Goal: Information Seeking & Learning: Learn about a topic

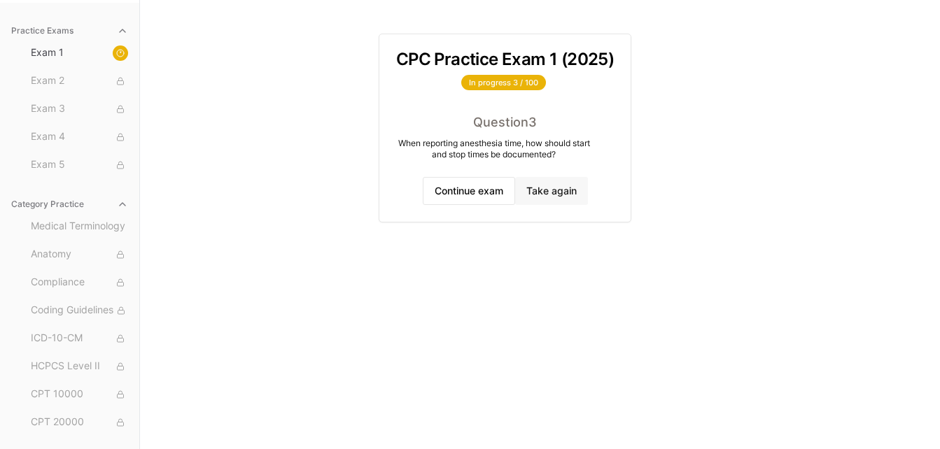
click at [565, 194] on button "Take again" at bounding box center [551, 191] width 73 height 28
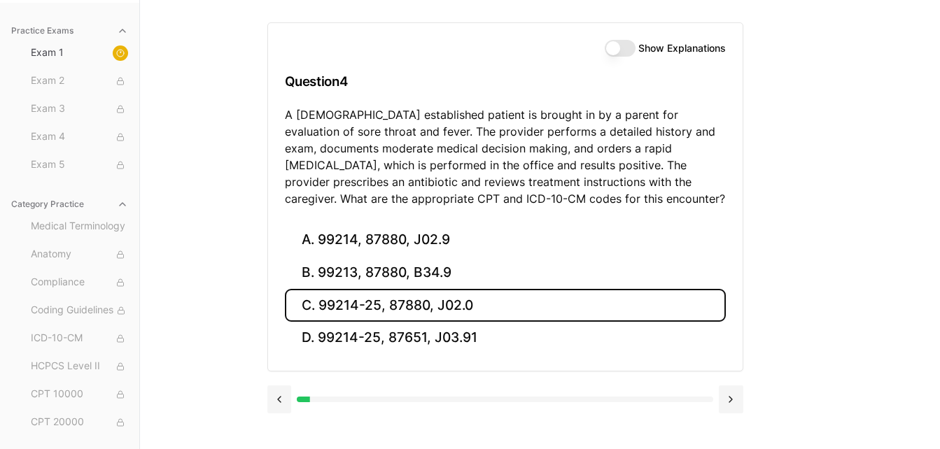
click at [297, 295] on button "C. 99214-25, 87880, J02.0" at bounding box center [505, 305] width 441 height 33
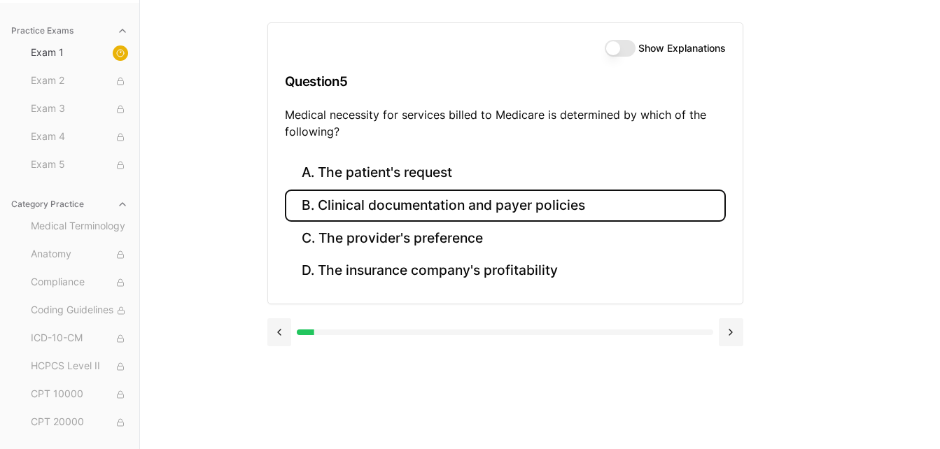
click at [379, 212] on button "B. Clinical documentation and payer policies" at bounding box center [505, 206] width 441 height 33
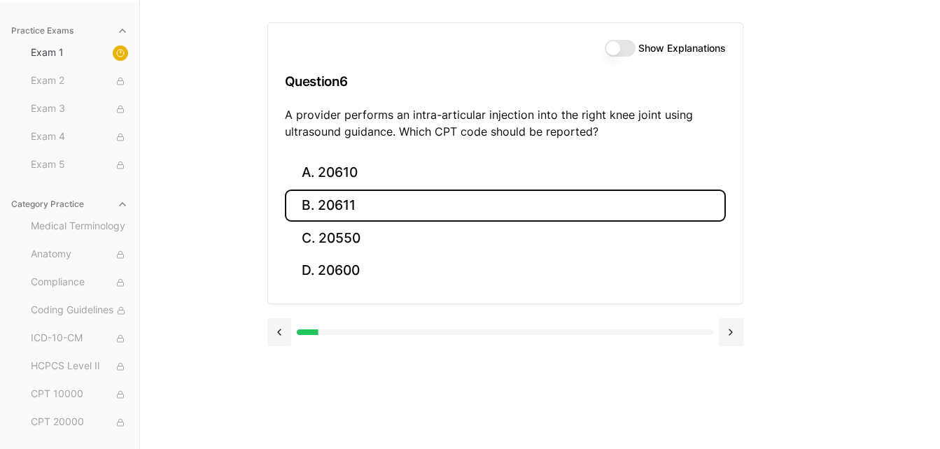
click at [325, 206] on button "B. 20611" at bounding box center [505, 206] width 441 height 33
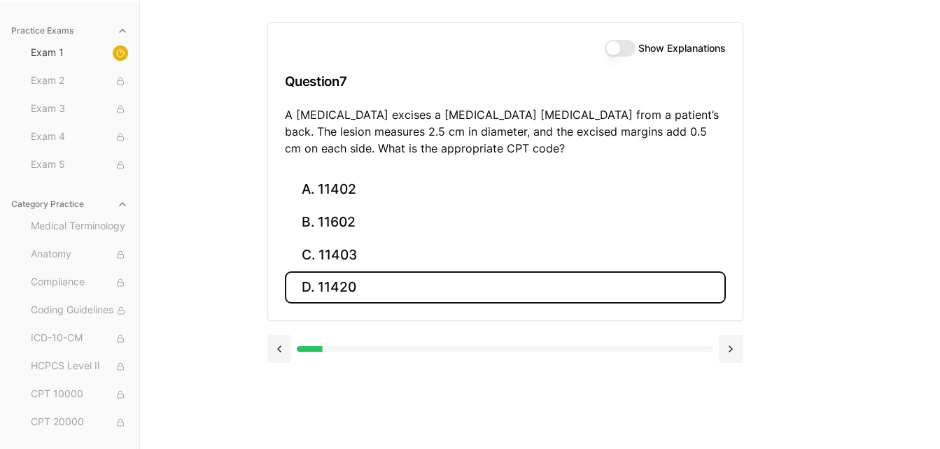
click at [364, 295] on button "D. 11420" at bounding box center [505, 288] width 441 height 33
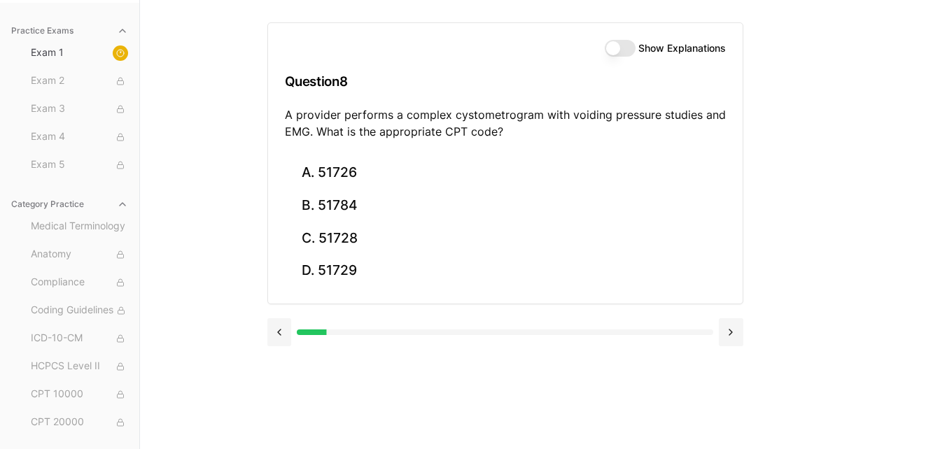
click at [631, 47] on button "Show Explanations" at bounding box center [620, 48] width 31 height 17
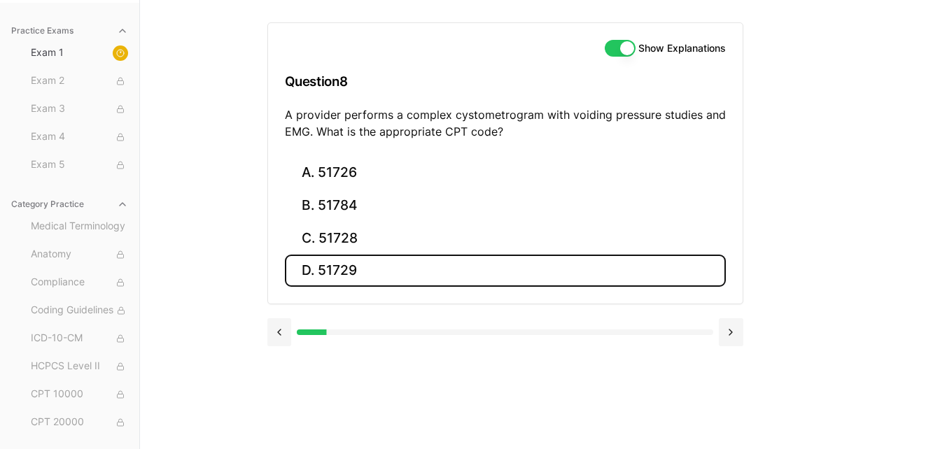
click at [361, 263] on button "D. 51729" at bounding box center [505, 271] width 441 height 33
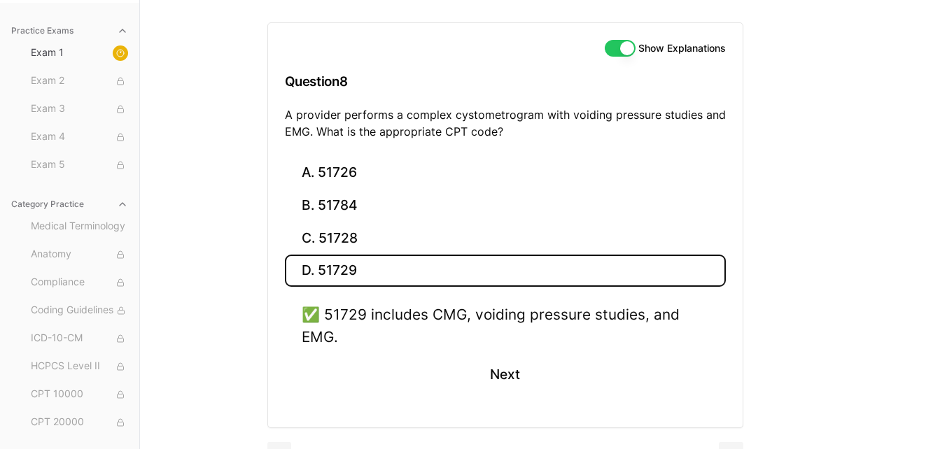
scroll to position [161, 0]
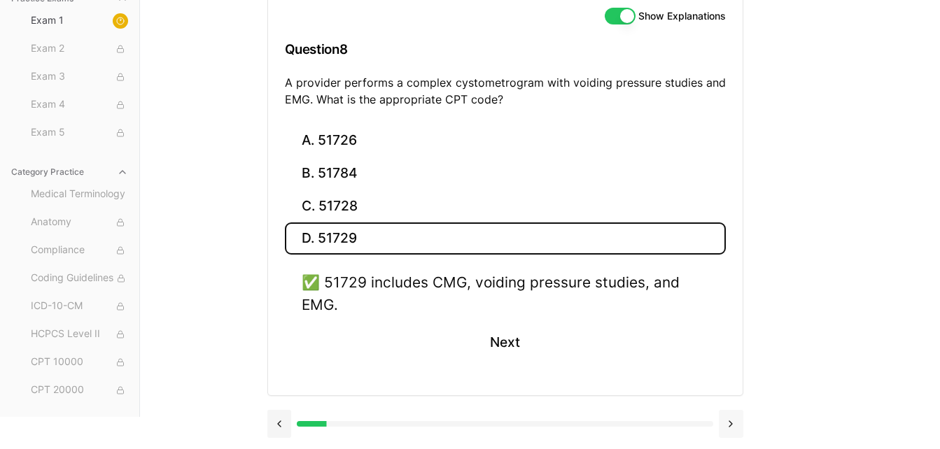
click at [737, 428] on button at bounding box center [731, 424] width 24 height 28
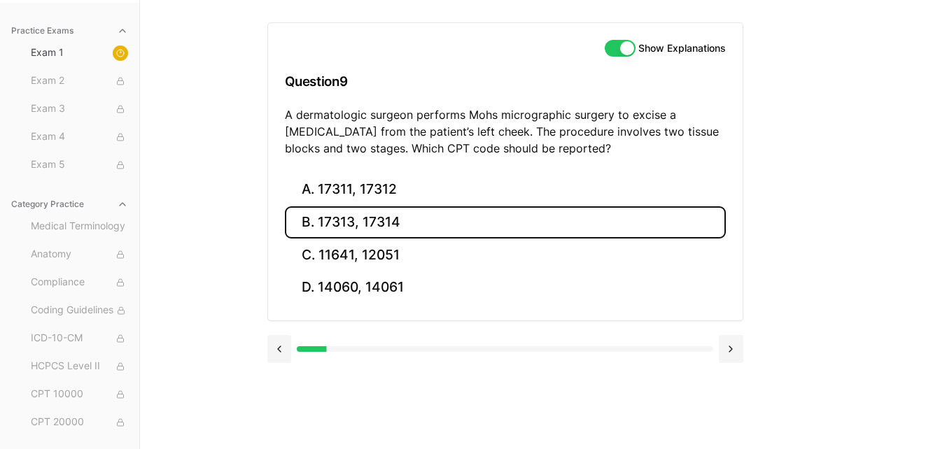
click at [365, 217] on button "B. 17313, 17314" at bounding box center [505, 222] width 441 height 33
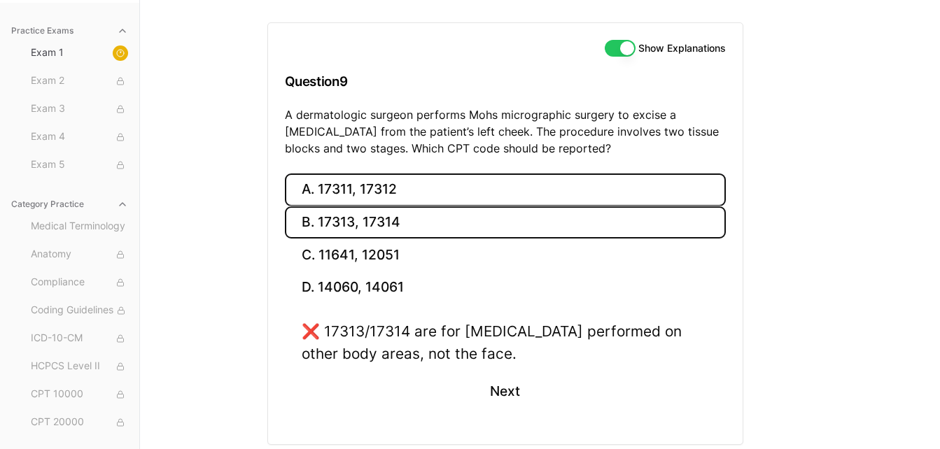
click at [362, 190] on button "A. 17311, 17312" at bounding box center [505, 190] width 441 height 33
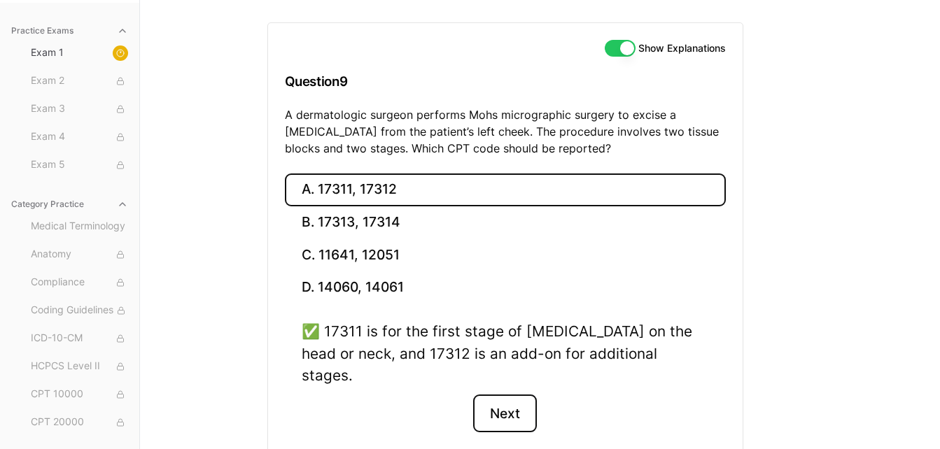
click at [503, 395] on button "Next" at bounding box center [505, 414] width 64 height 38
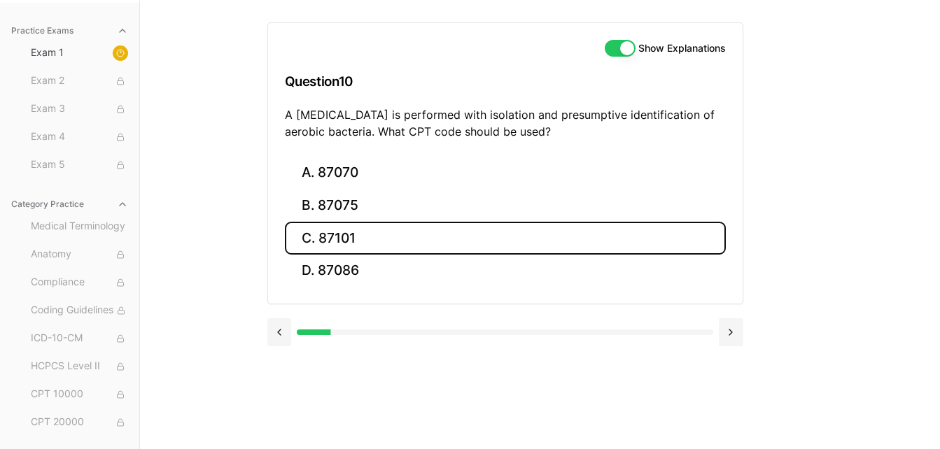
click at [336, 237] on button "C. 87101" at bounding box center [505, 238] width 441 height 33
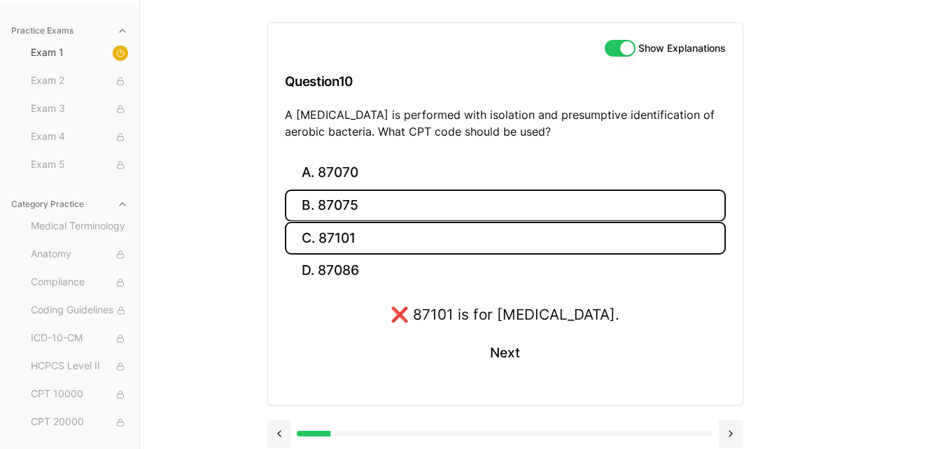
click at [342, 211] on button "B. 87075" at bounding box center [505, 206] width 441 height 33
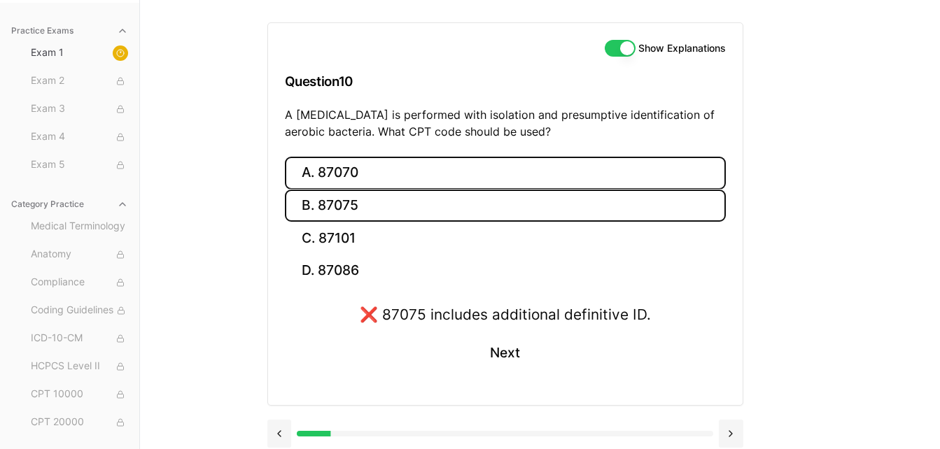
click at [348, 178] on button "A. 87070" at bounding box center [505, 173] width 441 height 33
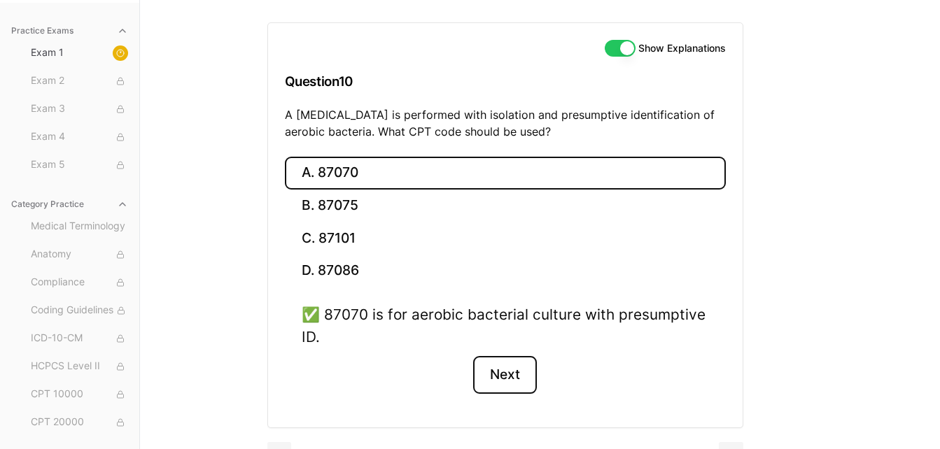
click at [520, 373] on button "Next" at bounding box center [505, 375] width 64 height 38
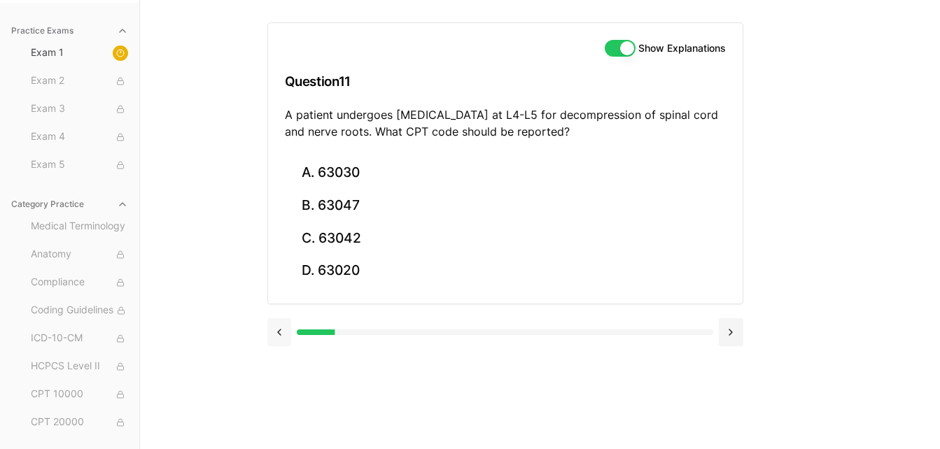
click at [273, 333] on button at bounding box center [279, 332] width 24 height 28
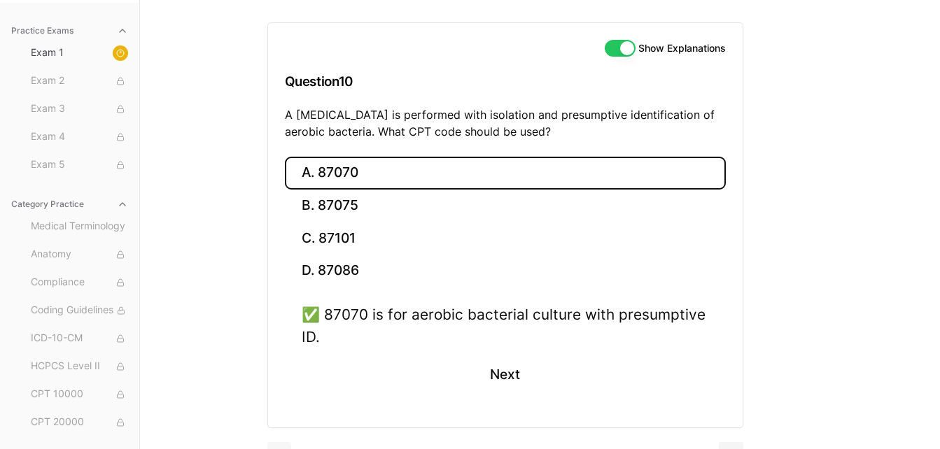
click at [273, 333] on div "A. 87070 B. 87075 C. 87101 D. 87086 ✅ 87070 is for aerobic bacterial culture wi…" at bounding box center [505, 292] width 475 height 271
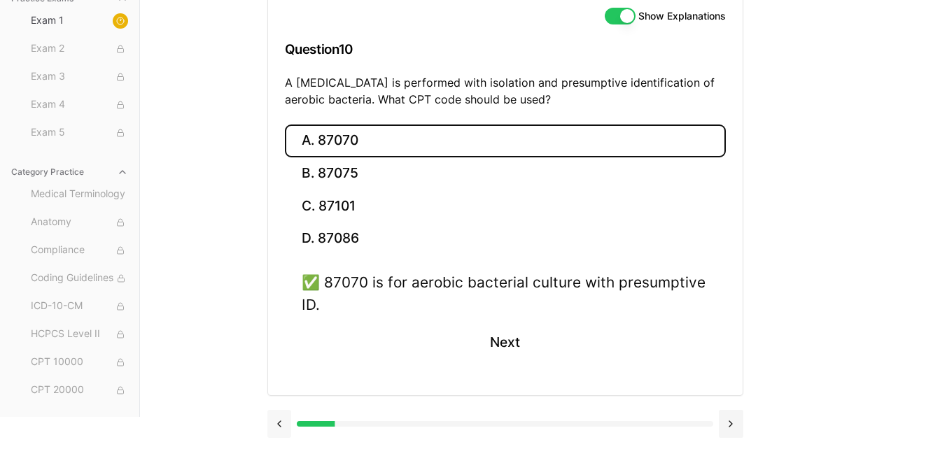
click at [274, 426] on button at bounding box center [279, 424] width 24 height 28
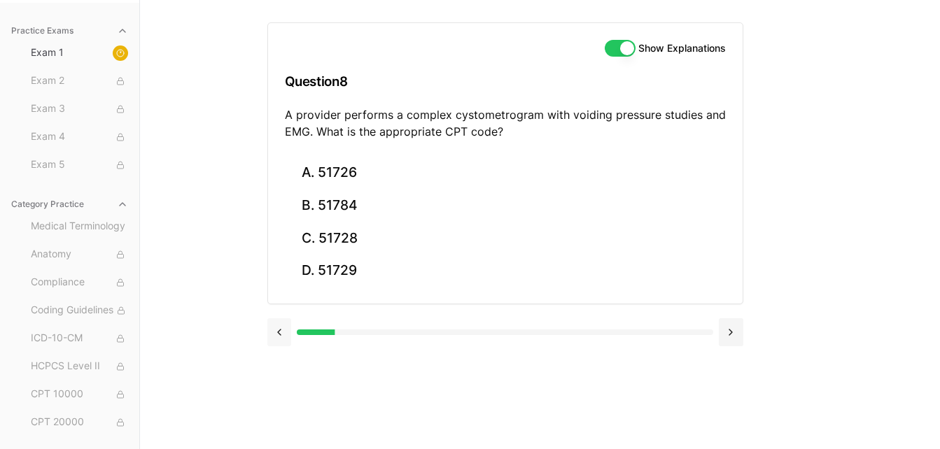
scroll to position [129, 0]
click at [733, 337] on button at bounding box center [731, 332] width 24 height 28
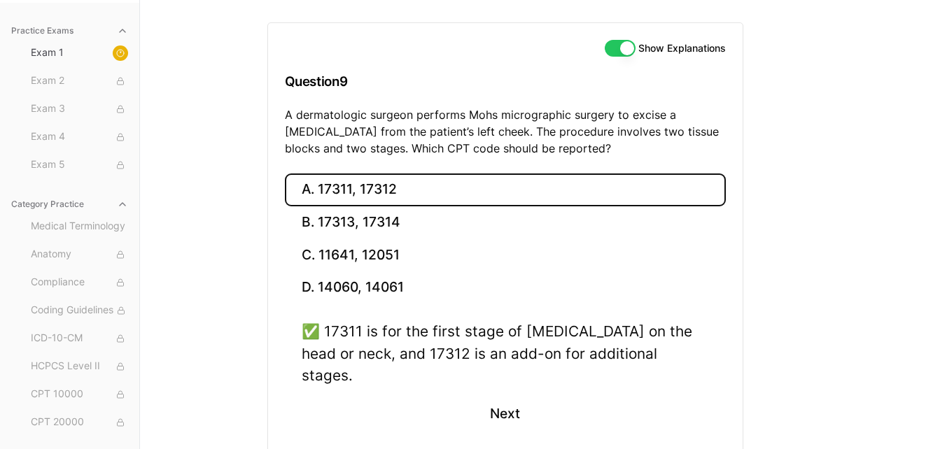
click at [733, 337] on div "A. 17311, 17312 B. 17313, 17314 C. 11641, 12051 D. 14060, 14061 ✅ 17311 is for …" at bounding box center [505, 320] width 475 height 293
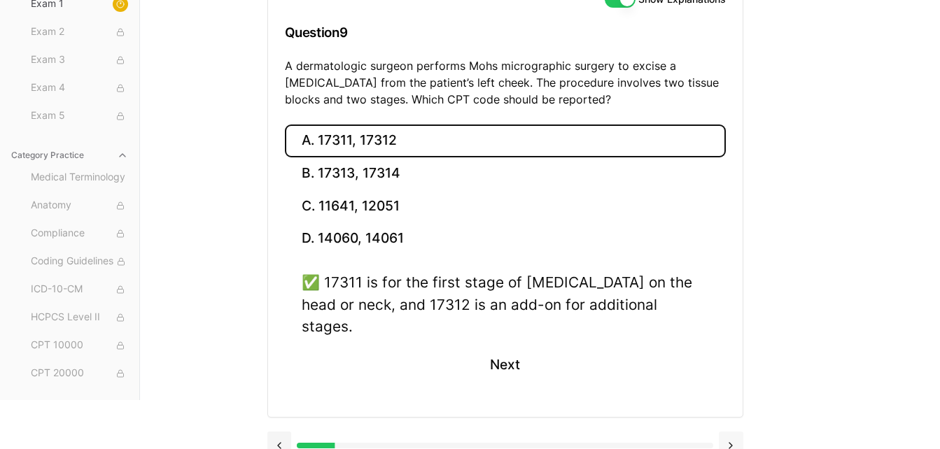
click at [731, 432] on button at bounding box center [731, 446] width 24 height 28
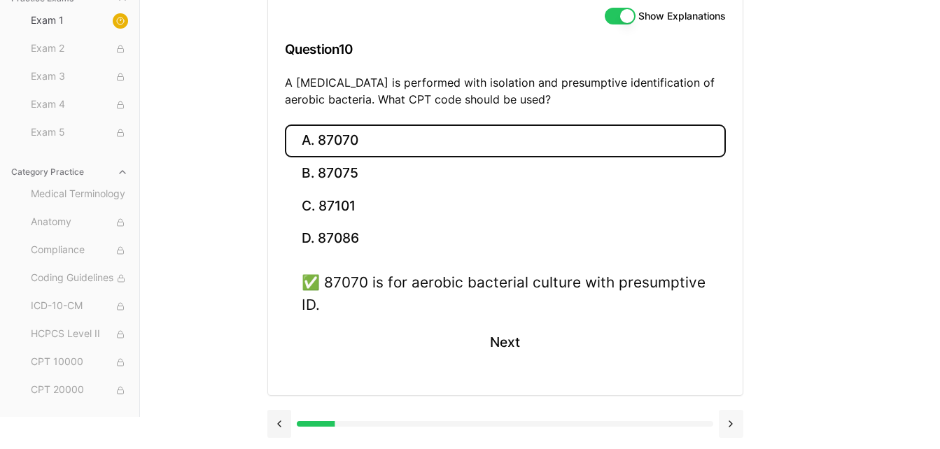
scroll to position [161, 0]
click at [731, 423] on button at bounding box center [731, 424] width 24 height 28
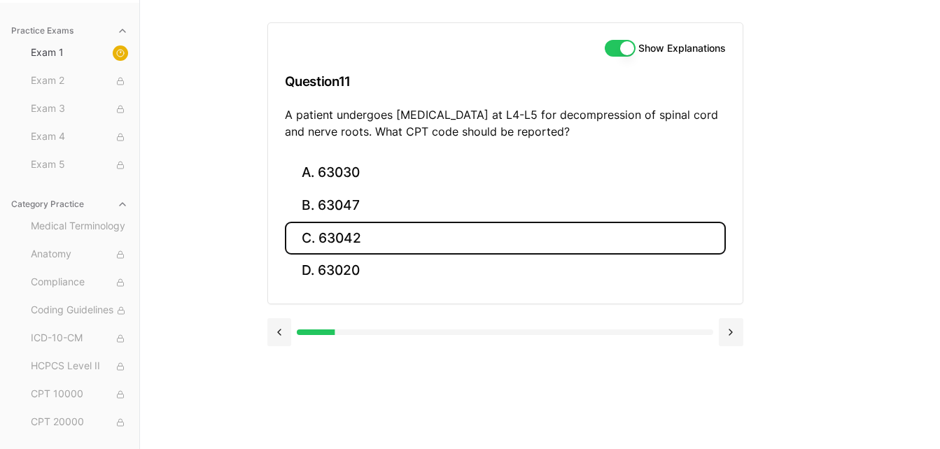
click at [354, 231] on button "C. 63042" at bounding box center [505, 238] width 441 height 33
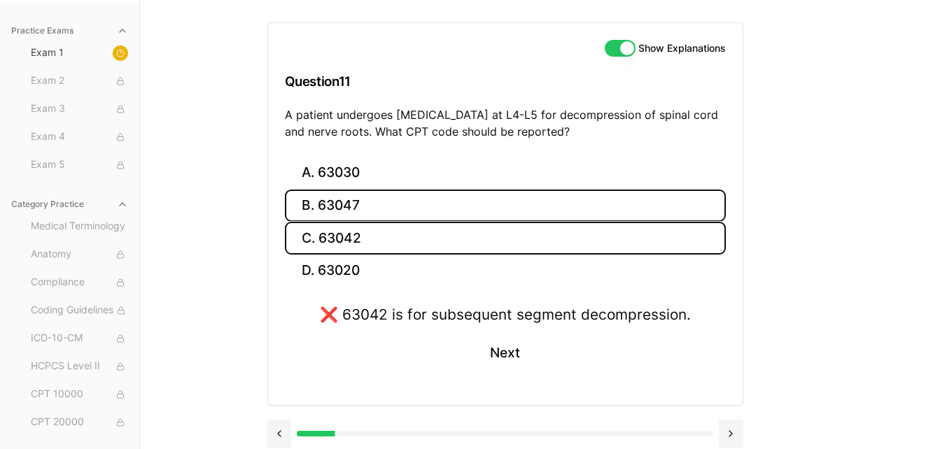
click at [356, 199] on button "B. 63047" at bounding box center [505, 206] width 441 height 33
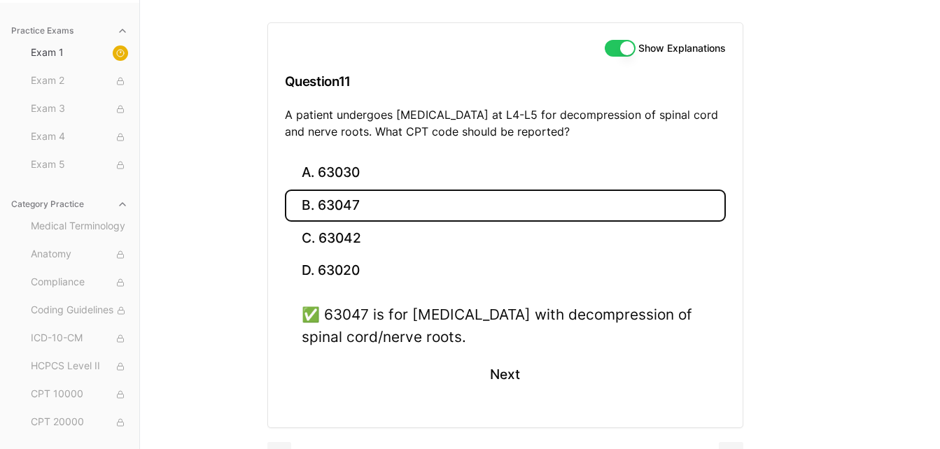
scroll to position [161, 0]
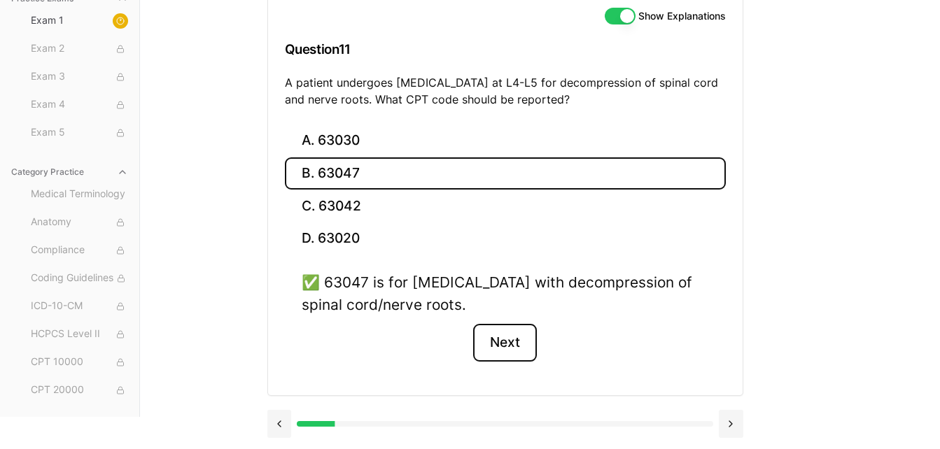
click at [523, 339] on button "Next" at bounding box center [505, 343] width 64 height 38
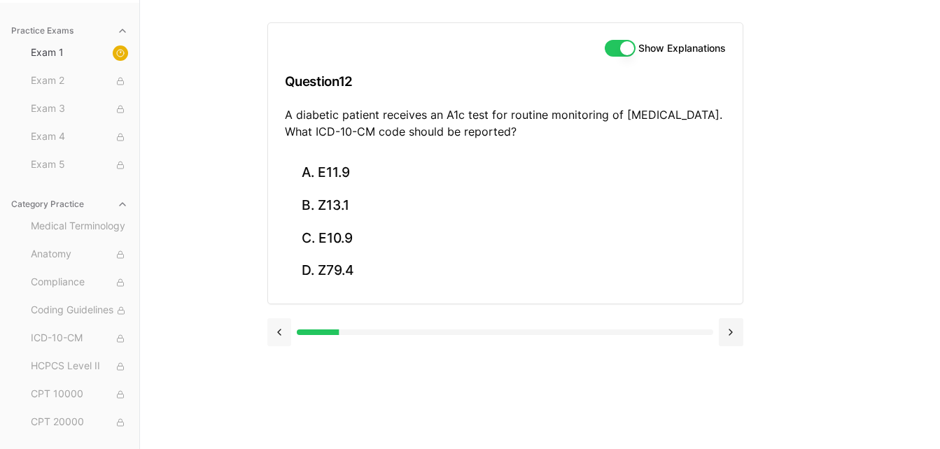
click at [279, 335] on button at bounding box center [279, 332] width 24 height 28
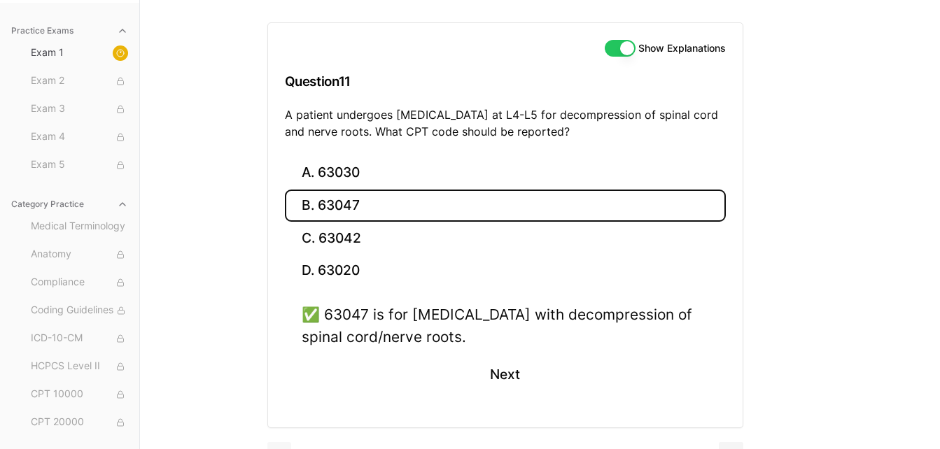
click at [279, 335] on div "A. 63030 B. 63047 C. 63042 D. 63020 ✅ 63047 is for [MEDICAL_DATA] with decompre…" at bounding box center [505, 292] width 475 height 271
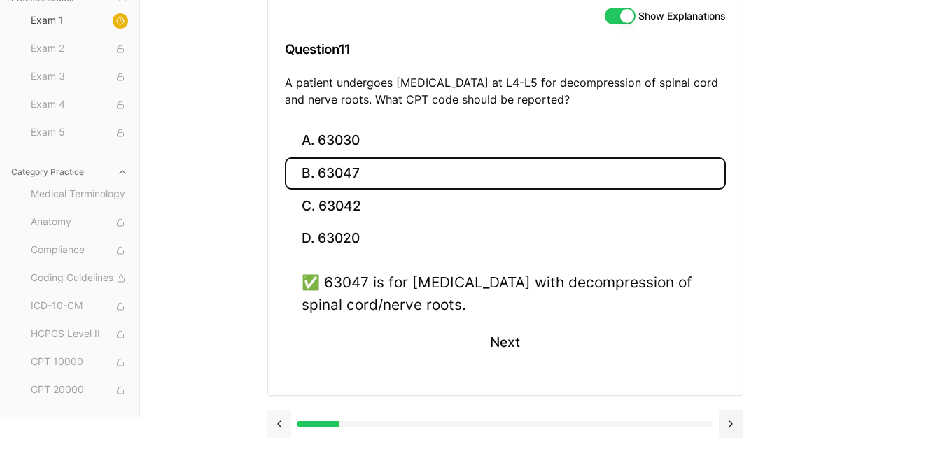
click at [278, 422] on button at bounding box center [279, 424] width 24 height 28
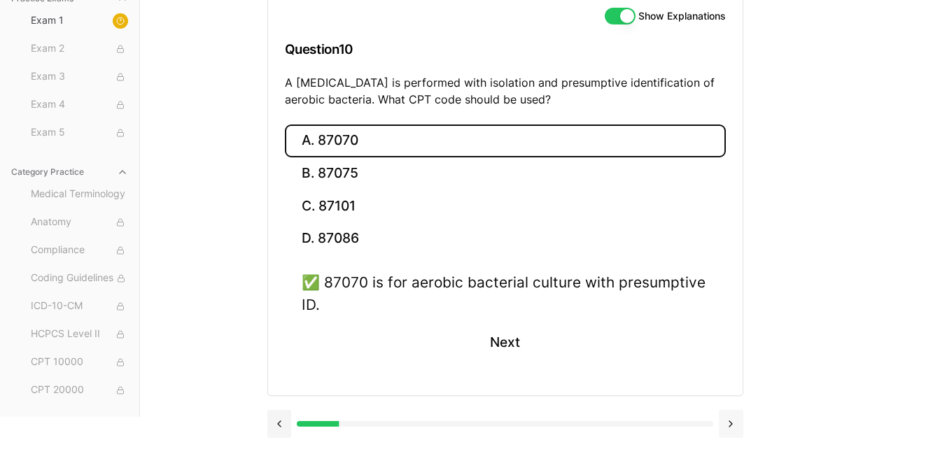
click at [727, 427] on button at bounding box center [731, 424] width 24 height 28
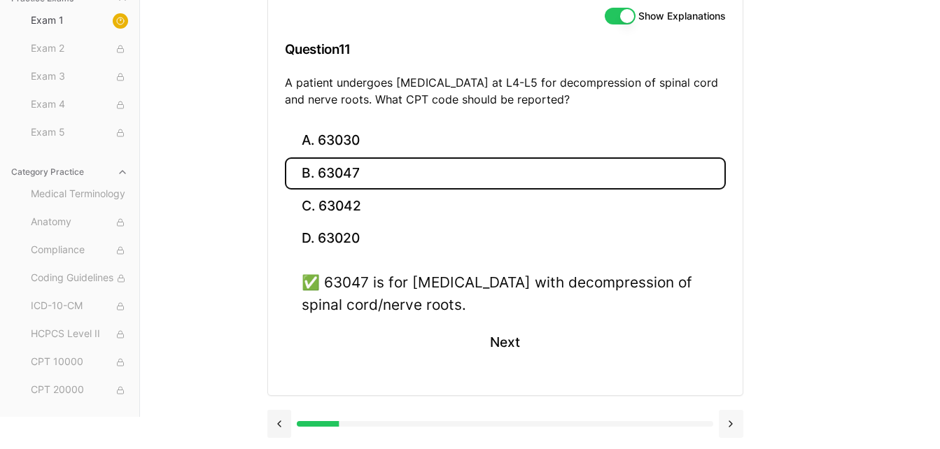
click at [727, 427] on button at bounding box center [731, 424] width 24 height 28
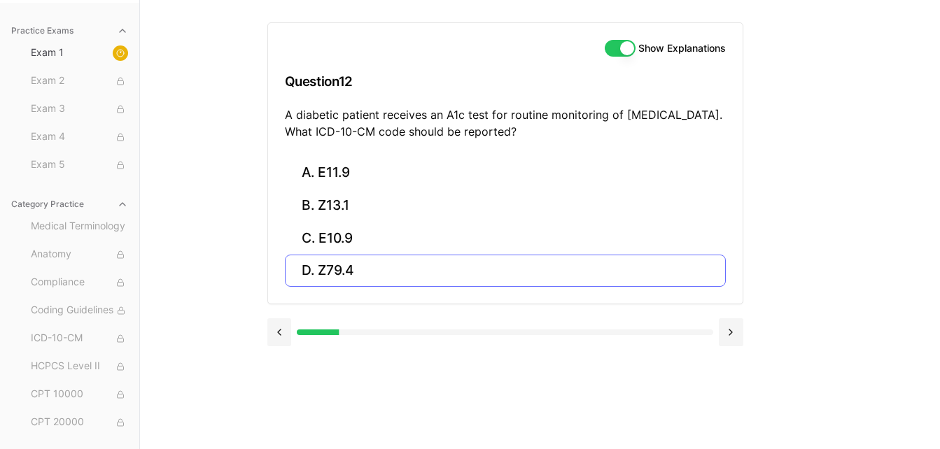
scroll to position [129, 0]
click at [719, 318] on button at bounding box center [731, 332] width 24 height 28
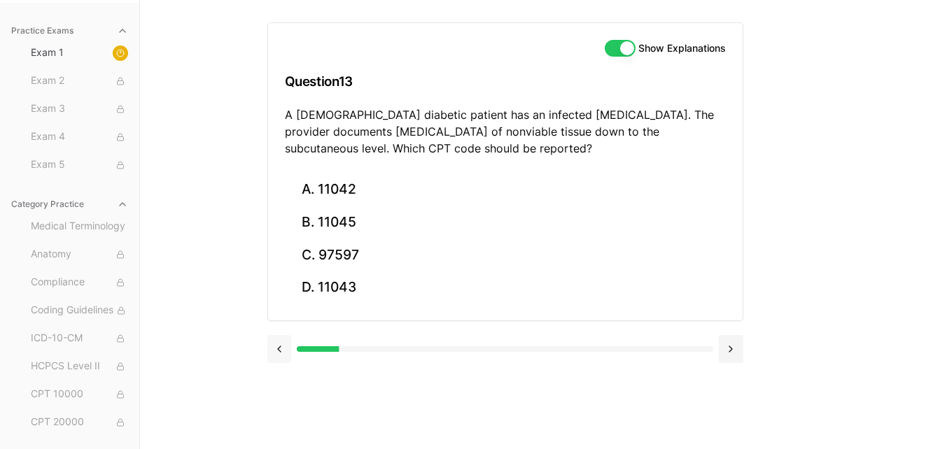
click at [272, 349] on button at bounding box center [279, 349] width 24 height 28
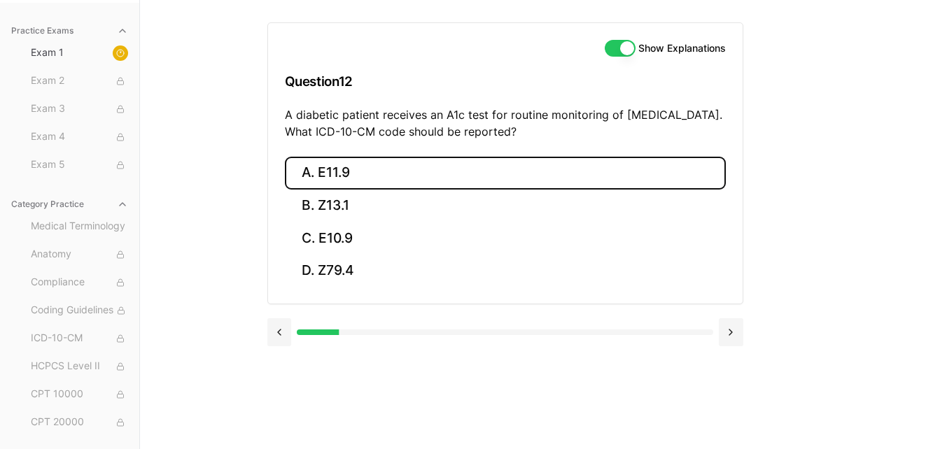
click at [352, 182] on button "A. E11.9" at bounding box center [505, 173] width 441 height 33
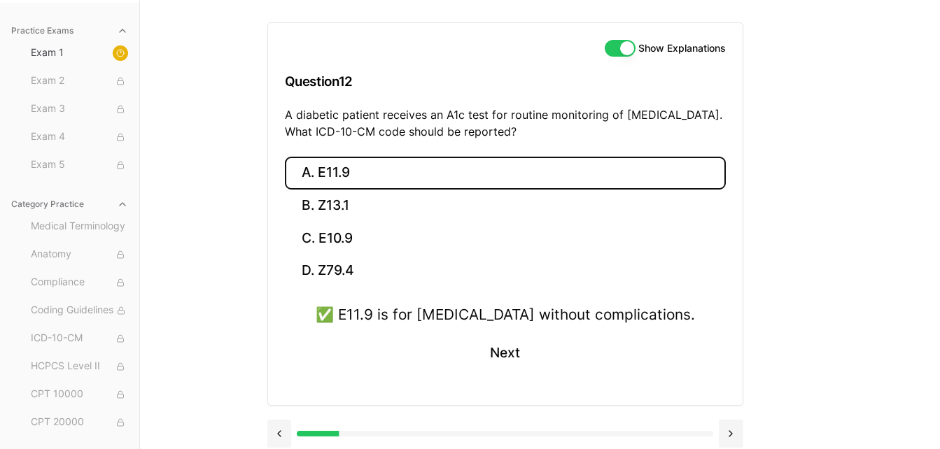
scroll to position [139, 0]
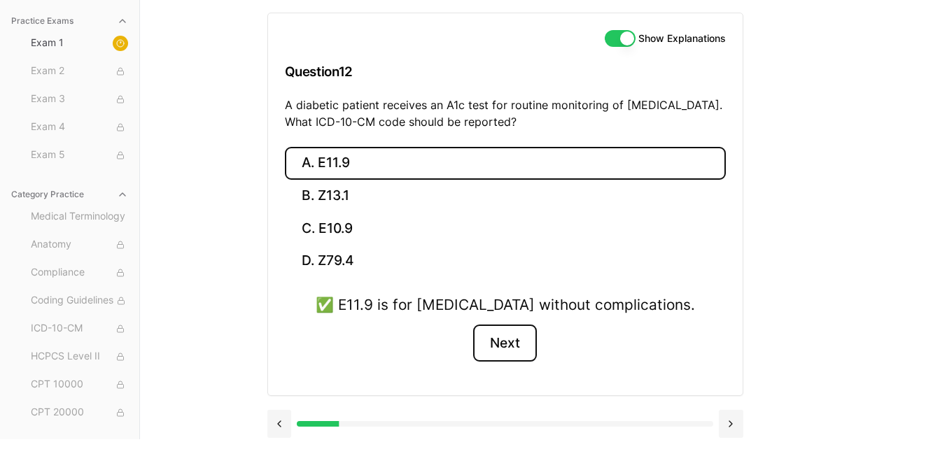
click at [522, 344] on button "Next" at bounding box center [505, 344] width 64 height 38
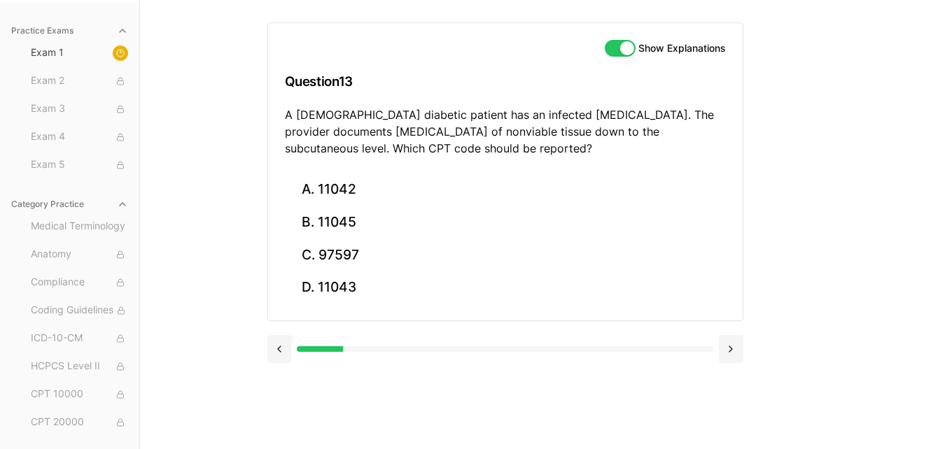
scroll to position [129, 0]
click at [522, 344] on div at bounding box center [505, 349] width 476 height 28
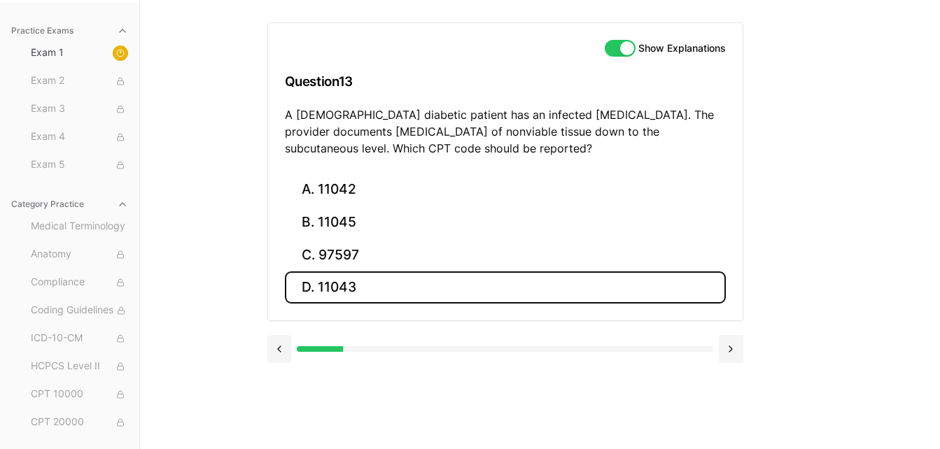
click at [332, 294] on button "D. 11043" at bounding box center [505, 288] width 441 height 33
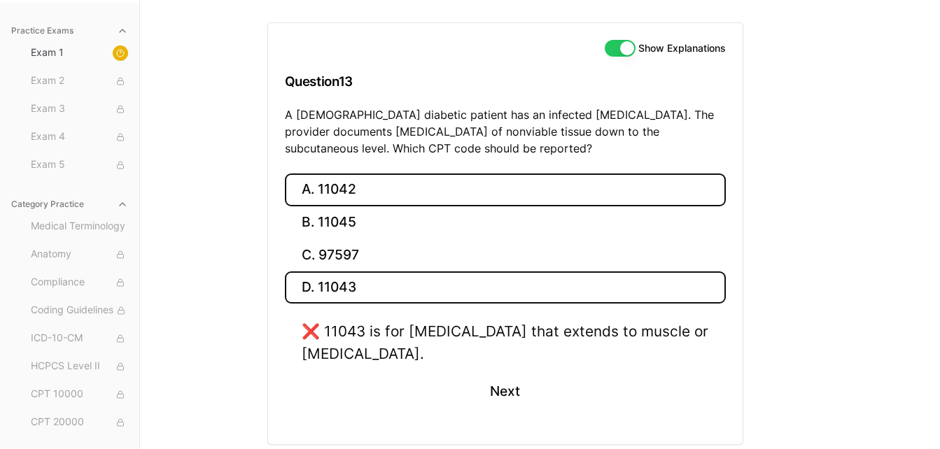
click at [358, 192] on button "A. 11042" at bounding box center [505, 190] width 441 height 33
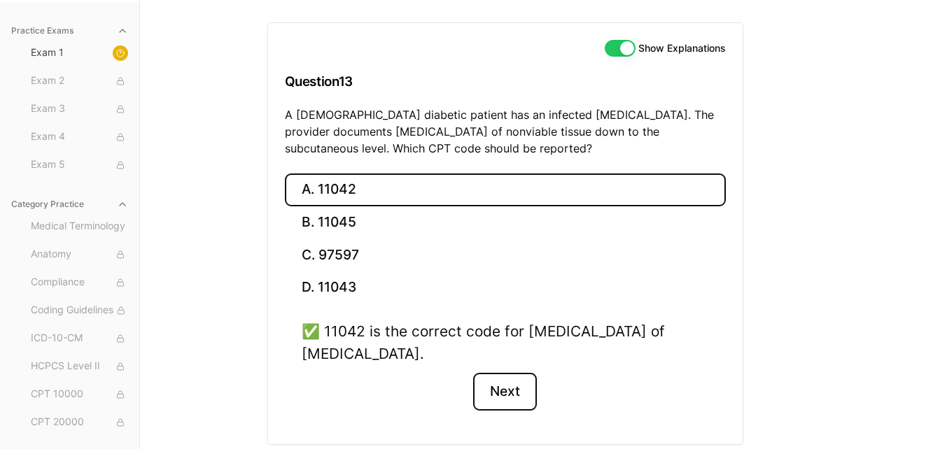
click at [505, 389] on button "Next" at bounding box center [505, 392] width 64 height 38
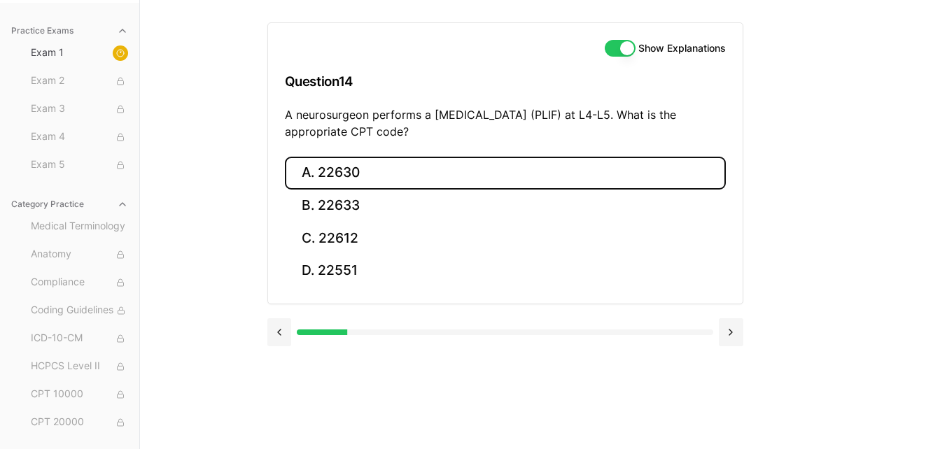
click at [376, 165] on button "A. 22630" at bounding box center [505, 173] width 441 height 33
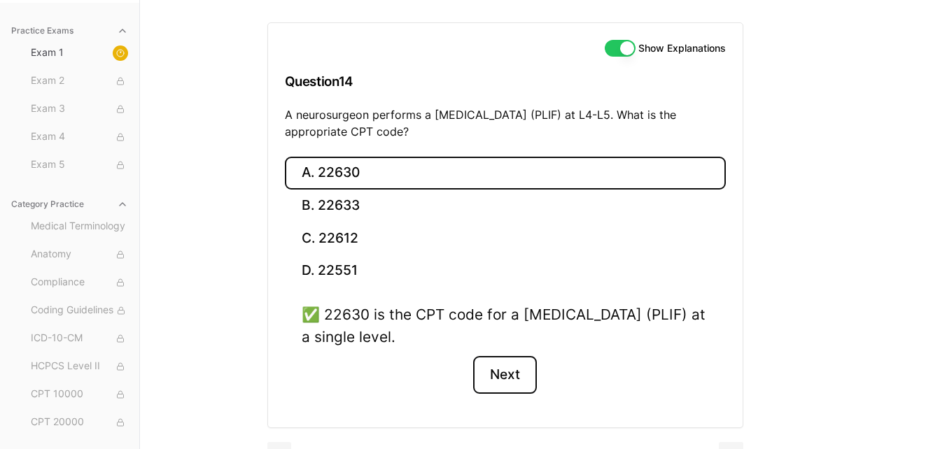
click at [510, 368] on button "Next" at bounding box center [505, 375] width 64 height 38
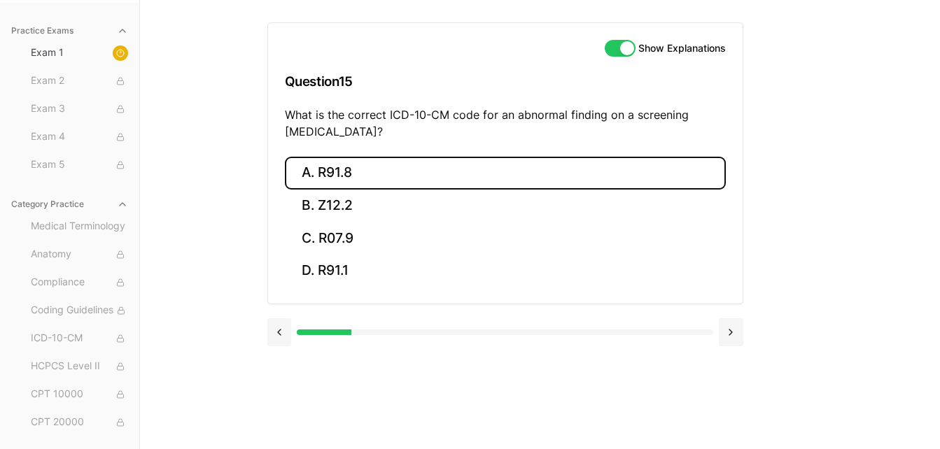
click at [318, 164] on button "A. R91.8" at bounding box center [505, 173] width 441 height 33
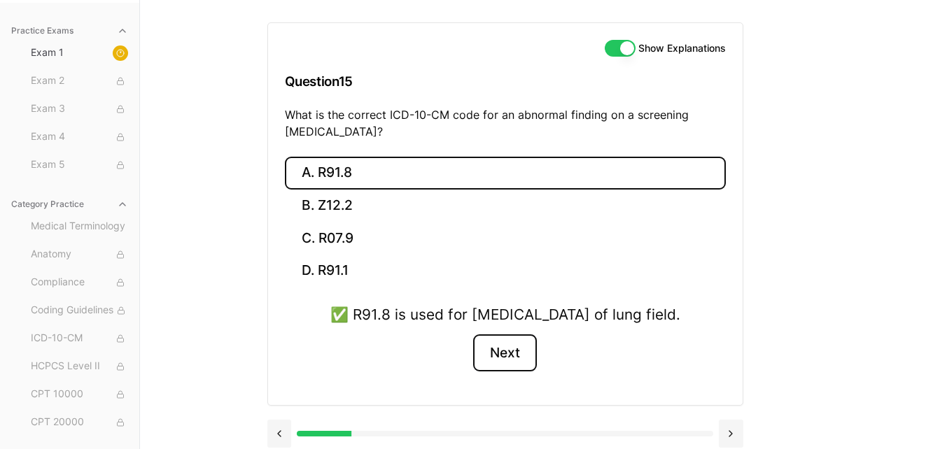
click at [529, 372] on button "Next" at bounding box center [505, 354] width 64 height 38
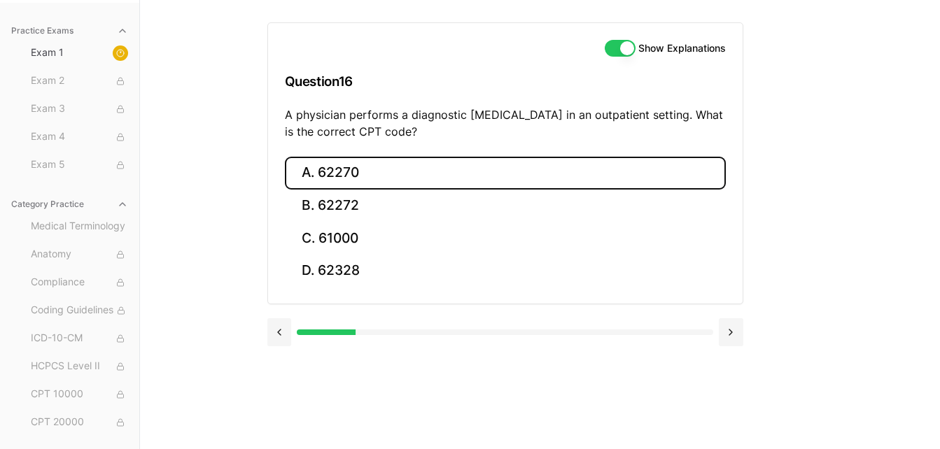
click at [374, 167] on button "A. 62270" at bounding box center [505, 173] width 441 height 33
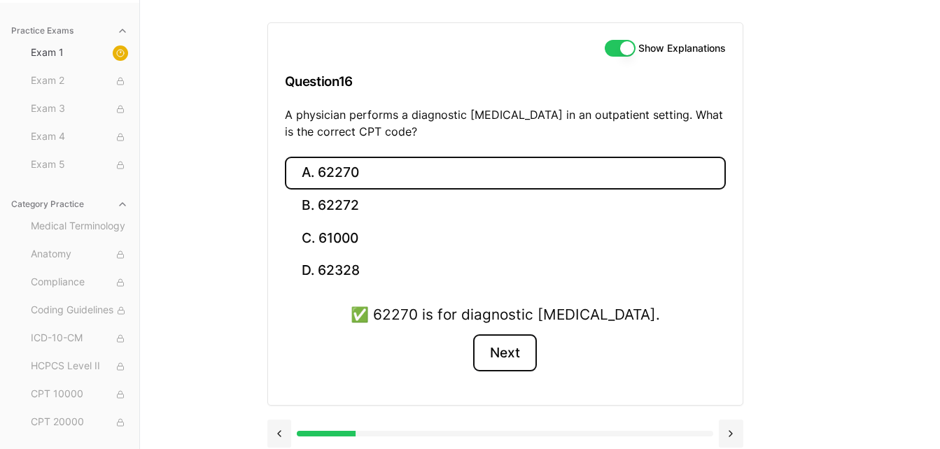
click at [521, 361] on button "Next" at bounding box center [505, 354] width 64 height 38
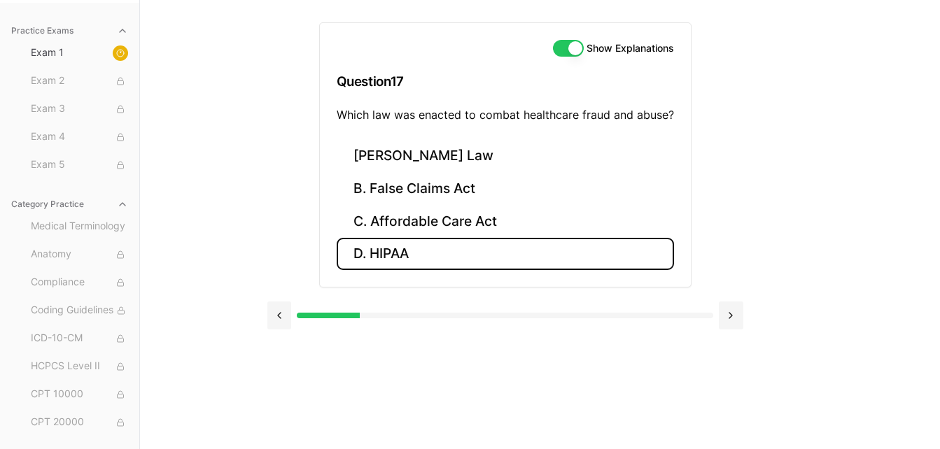
click at [445, 258] on button "D. HIPAA" at bounding box center [505, 254] width 337 height 33
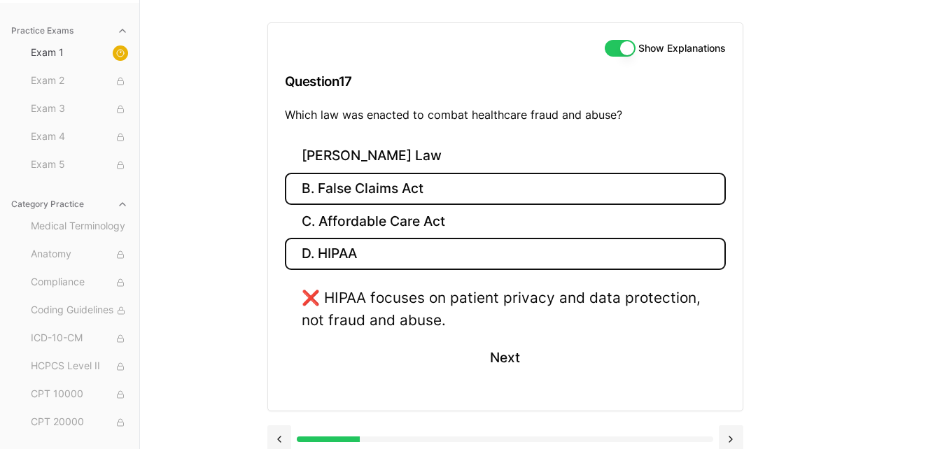
click at [379, 183] on button "B. False Claims Act" at bounding box center [505, 189] width 441 height 33
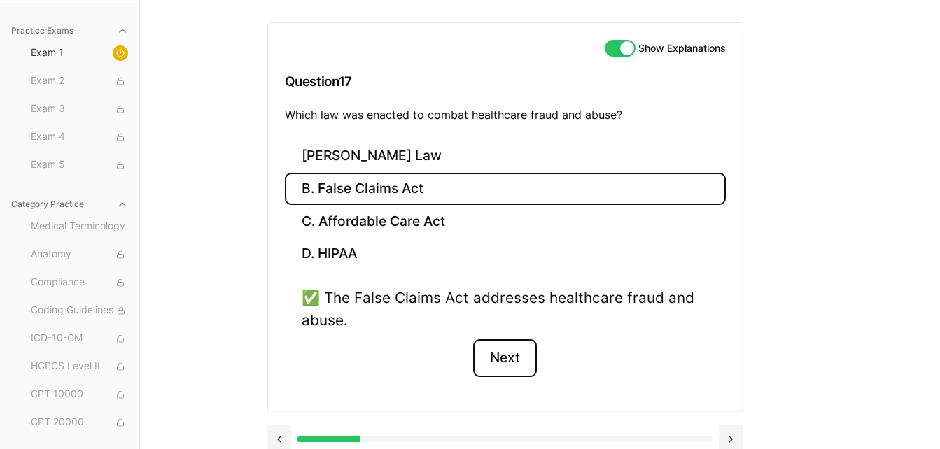
click at [520, 349] on button "Next" at bounding box center [505, 358] width 64 height 38
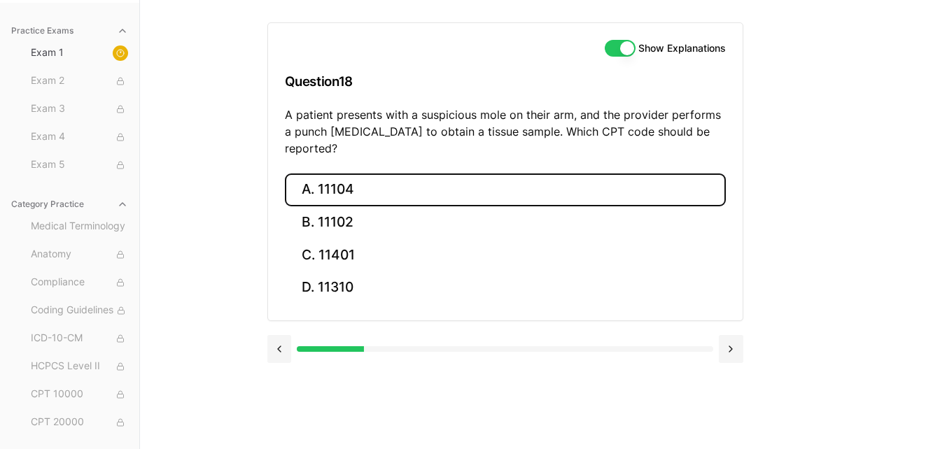
click at [334, 177] on button "A. 11104" at bounding box center [505, 190] width 441 height 33
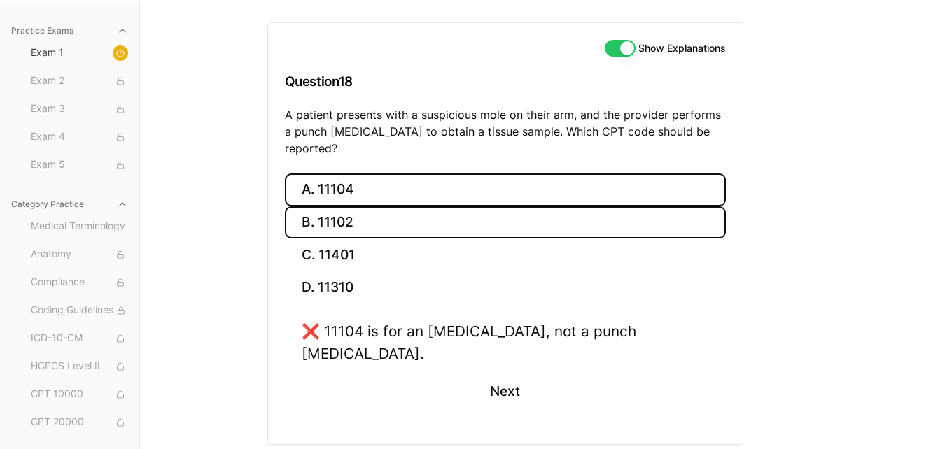
click at [339, 215] on button "B. 11102" at bounding box center [505, 222] width 441 height 33
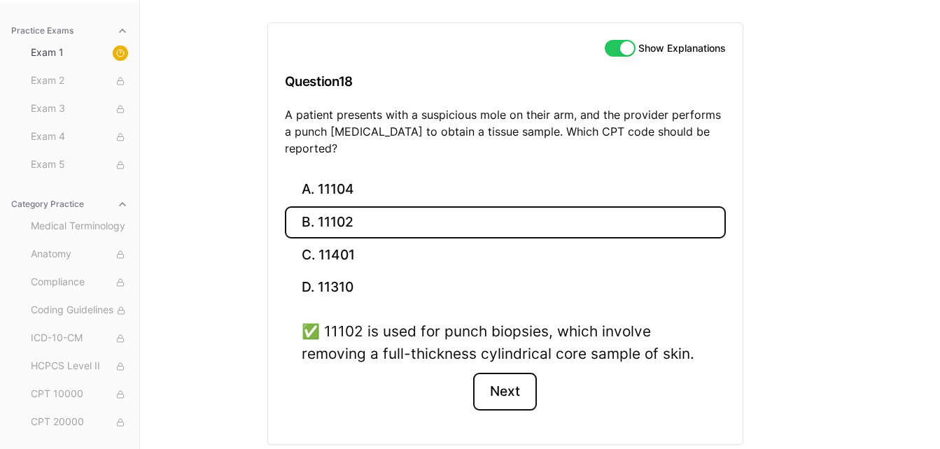
click at [520, 381] on button "Next" at bounding box center [505, 392] width 64 height 38
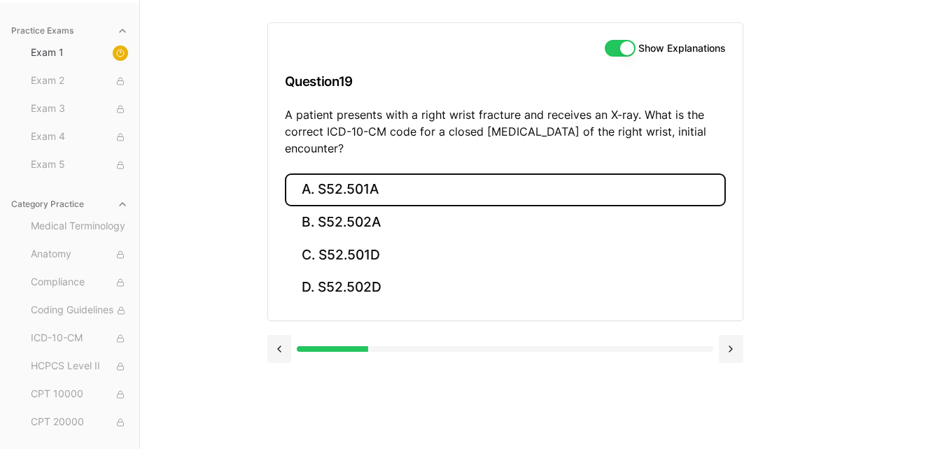
click at [416, 187] on button "A. S52.501A" at bounding box center [505, 190] width 441 height 33
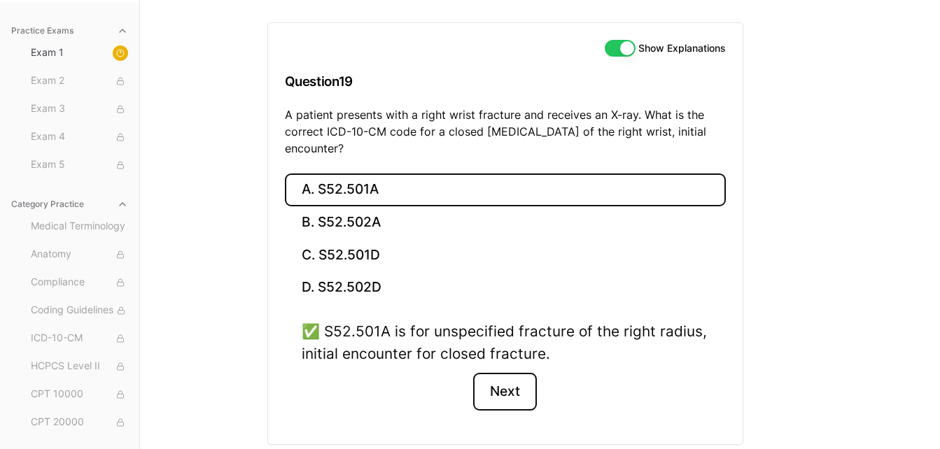
click at [496, 388] on button "Next" at bounding box center [505, 392] width 64 height 38
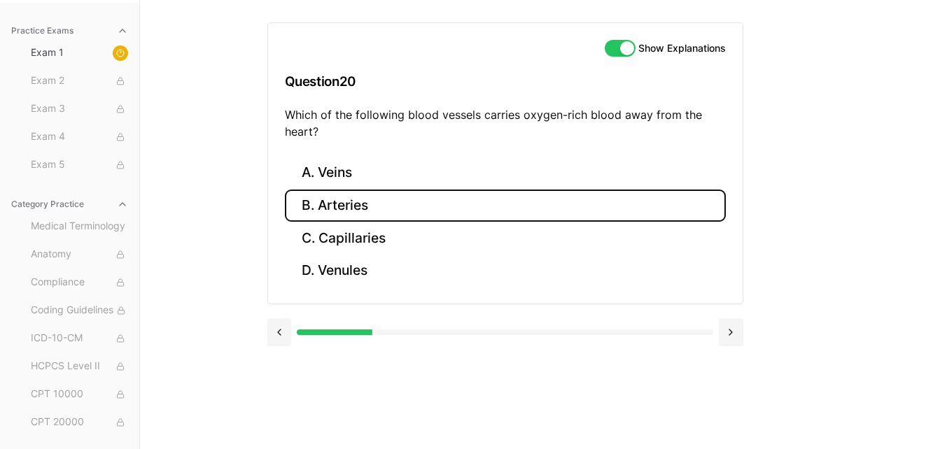
click at [475, 203] on button "B. Arteries" at bounding box center [505, 206] width 441 height 33
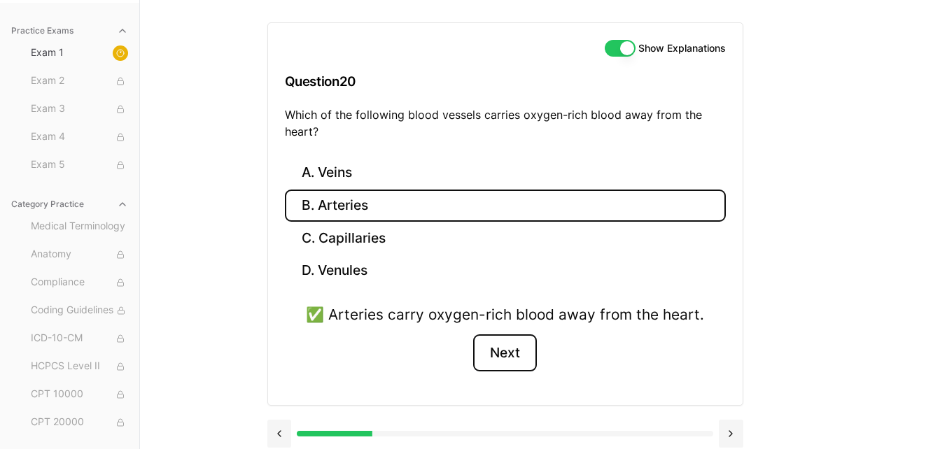
click at [507, 359] on button "Next" at bounding box center [505, 354] width 64 height 38
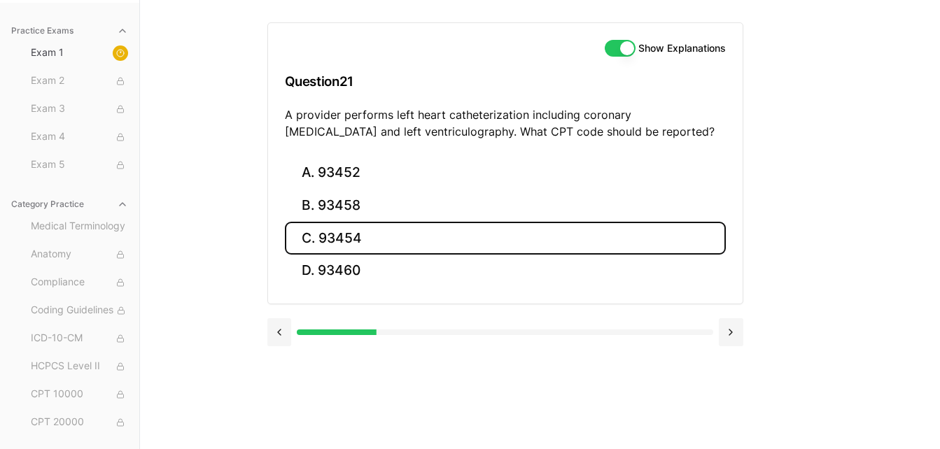
click at [346, 248] on button "C. 93454" at bounding box center [505, 238] width 441 height 33
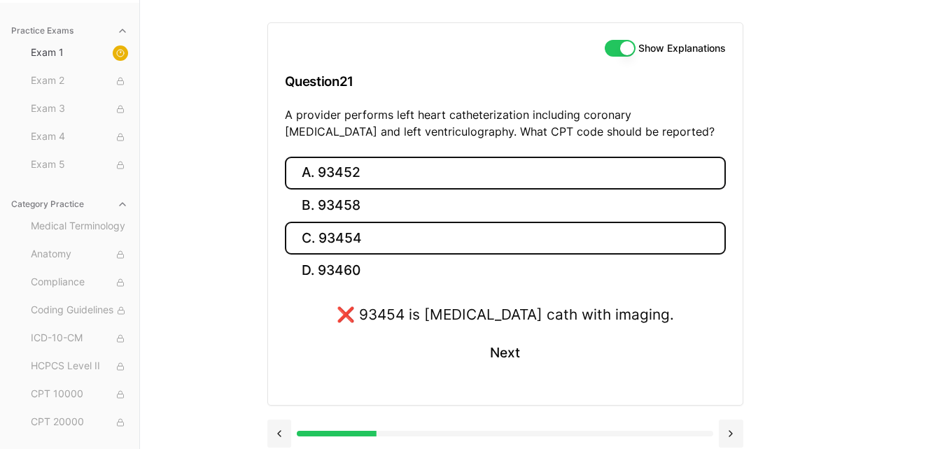
click at [370, 162] on button "A. 93452" at bounding box center [505, 173] width 441 height 33
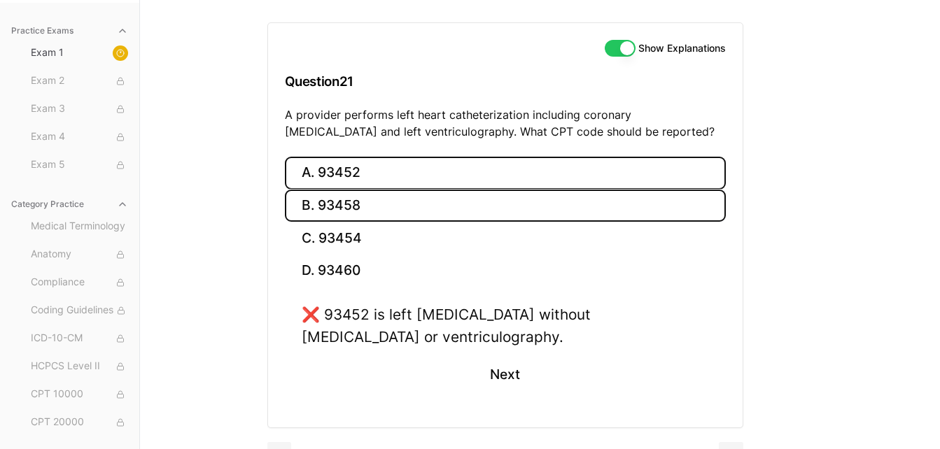
click at [364, 215] on button "B. 93458" at bounding box center [505, 206] width 441 height 33
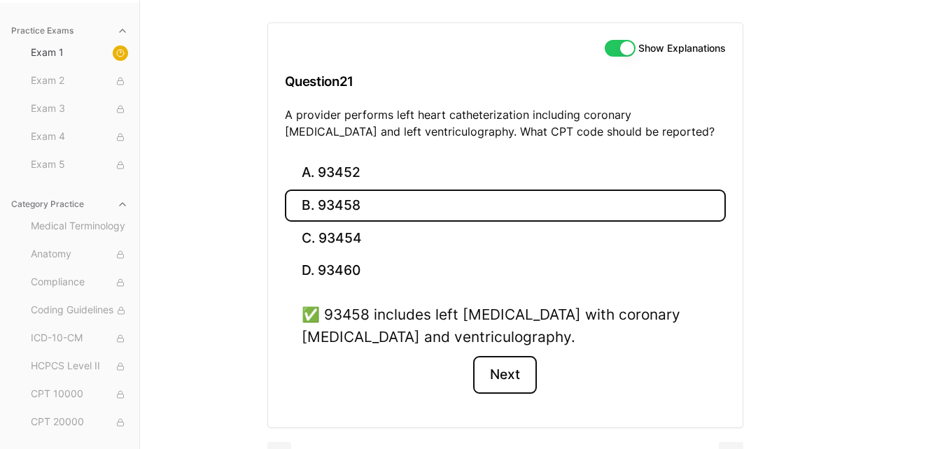
click at [506, 380] on button "Next" at bounding box center [505, 375] width 64 height 38
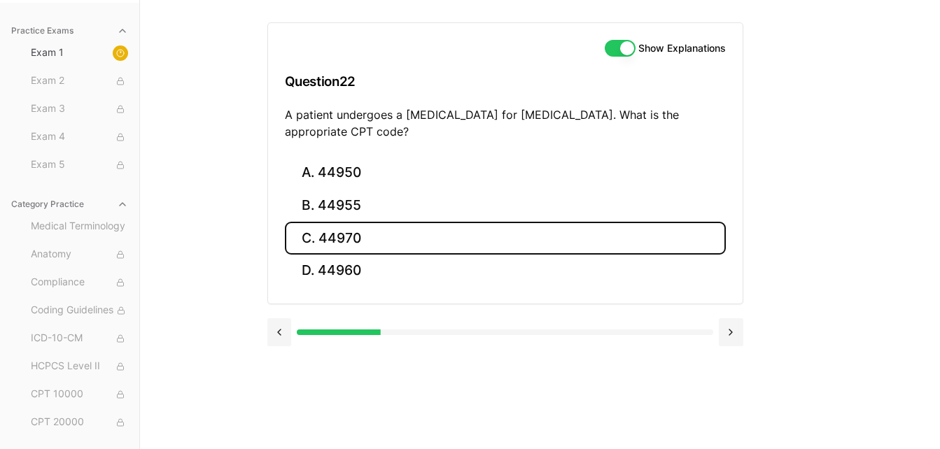
click at [365, 243] on button "C. 44970" at bounding box center [505, 238] width 441 height 33
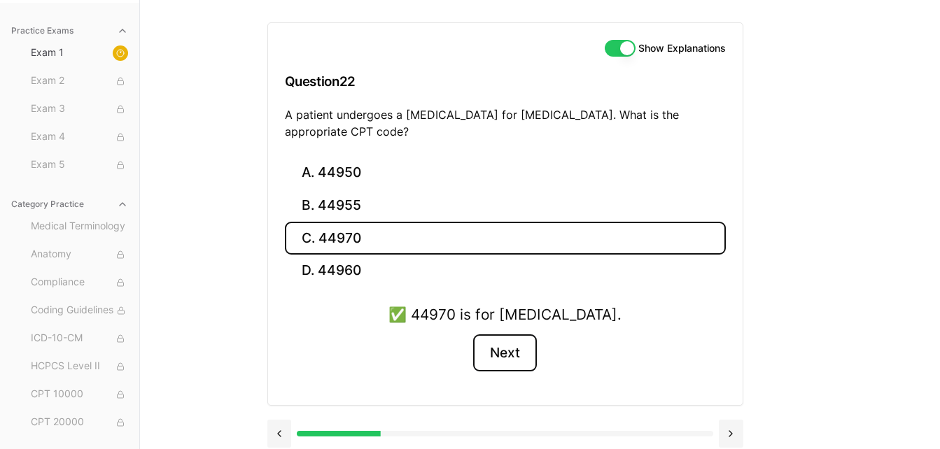
click at [518, 361] on button "Next" at bounding box center [505, 354] width 64 height 38
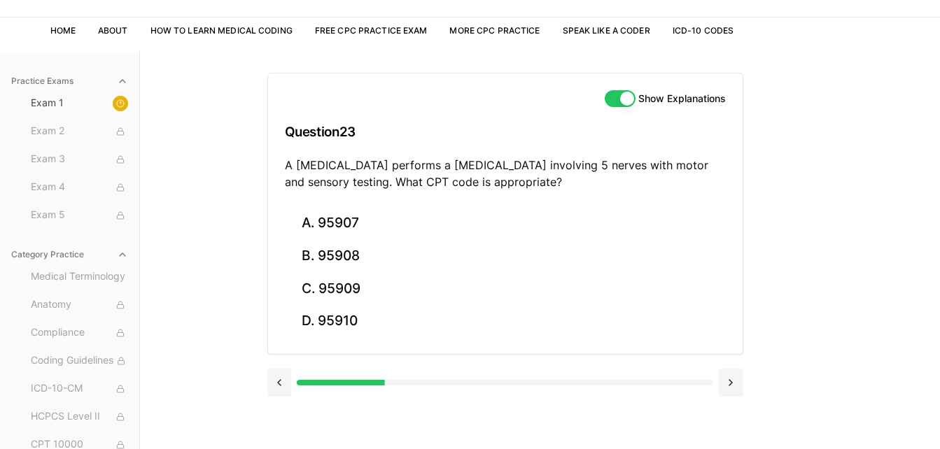
scroll to position [76, 0]
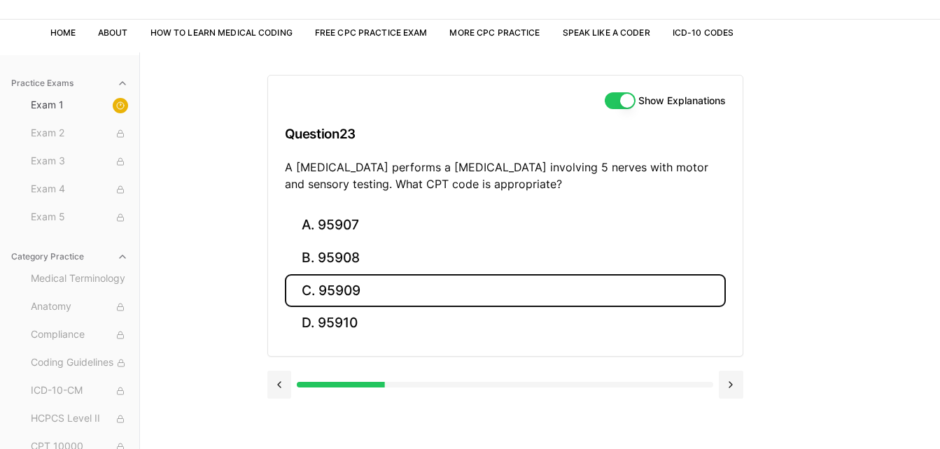
click at [400, 304] on button "C. 95909" at bounding box center [505, 290] width 441 height 33
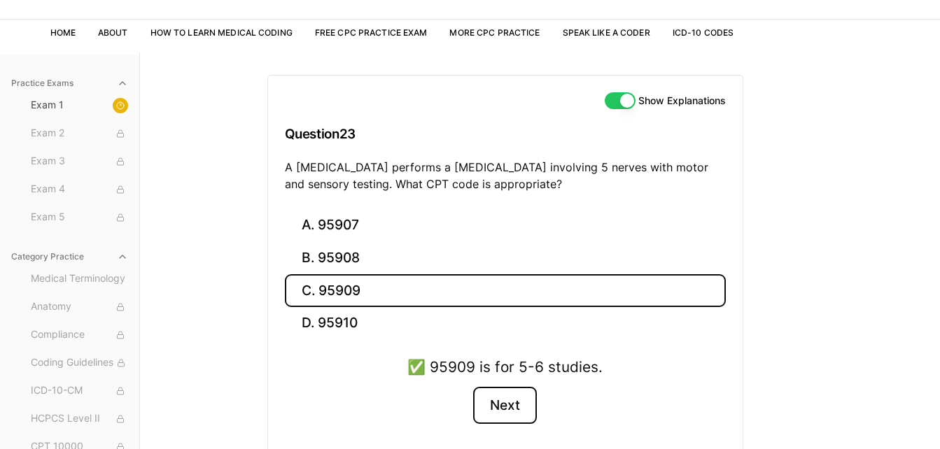
click at [518, 407] on button "Next" at bounding box center [505, 406] width 64 height 38
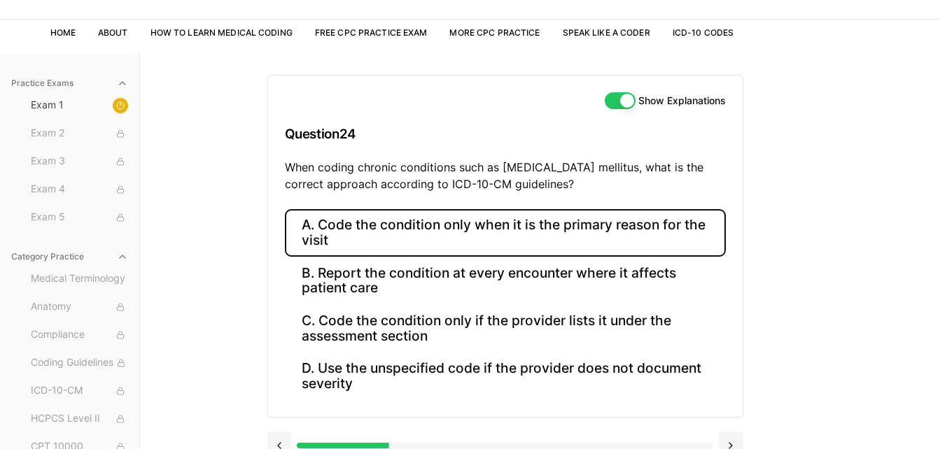
click at [461, 223] on button "A. Code the condition only when it is the primary reason for the visit" at bounding box center [505, 233] width 441 height 48
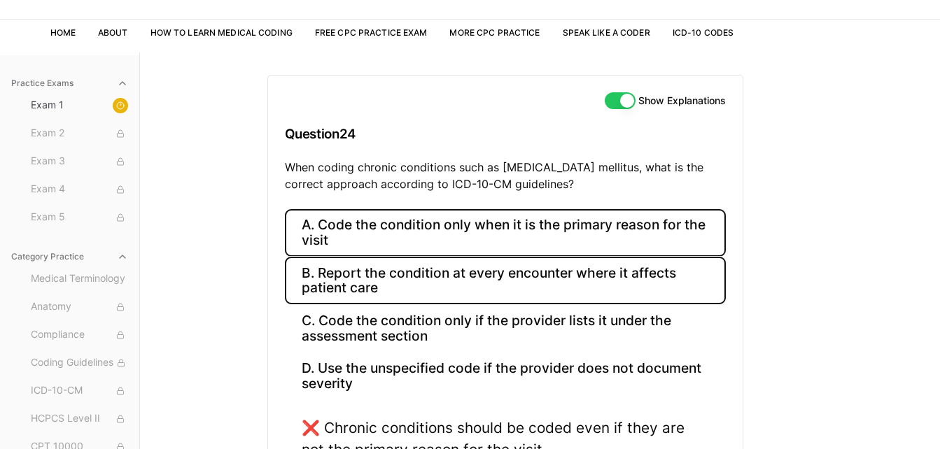
click at [483, 284] on button "B. Report the condition at every encounter where it affects patient care" at bounding box center [505, 281] width 441 height 48
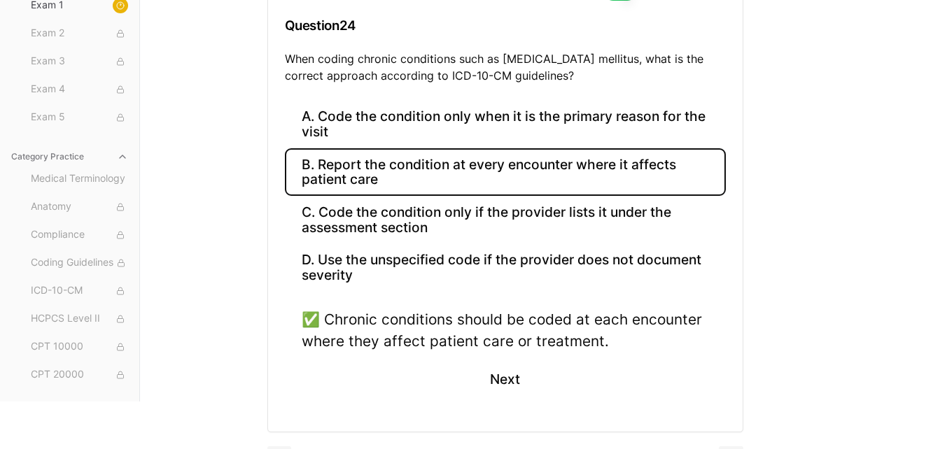
scroll to position [185, 0]
click at [507, 379] on button "Next" at bounding box center [505, 379] width 64 height 38
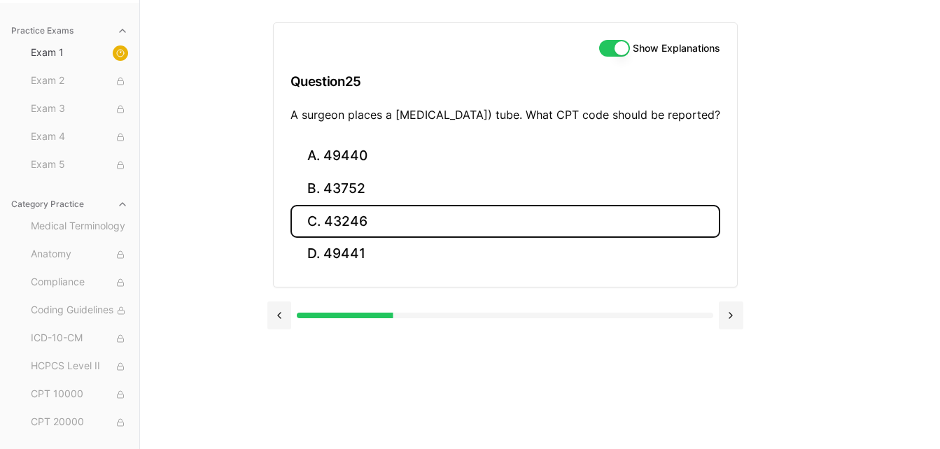
click at [342, 231] on button "C. 43246" at bounding box center [505, 221] width 430 height 33
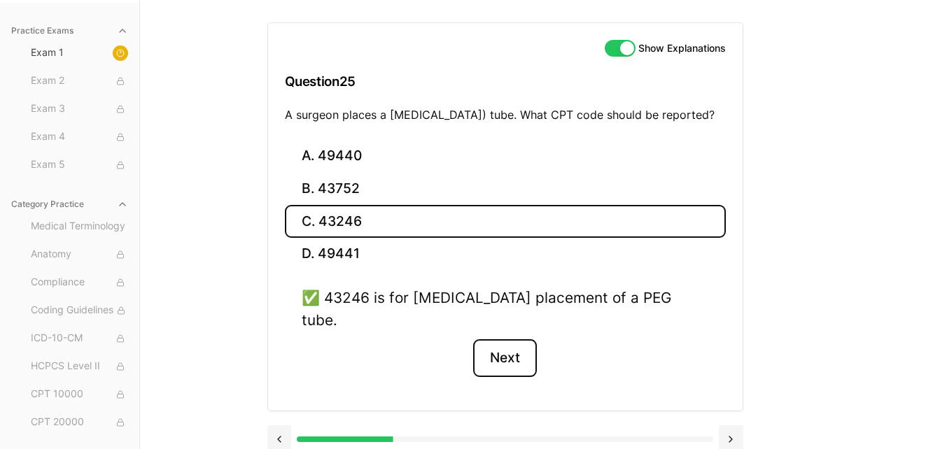
click at [507, 349] on button "Next" at bounding box center [505, 358] width 64 height 38
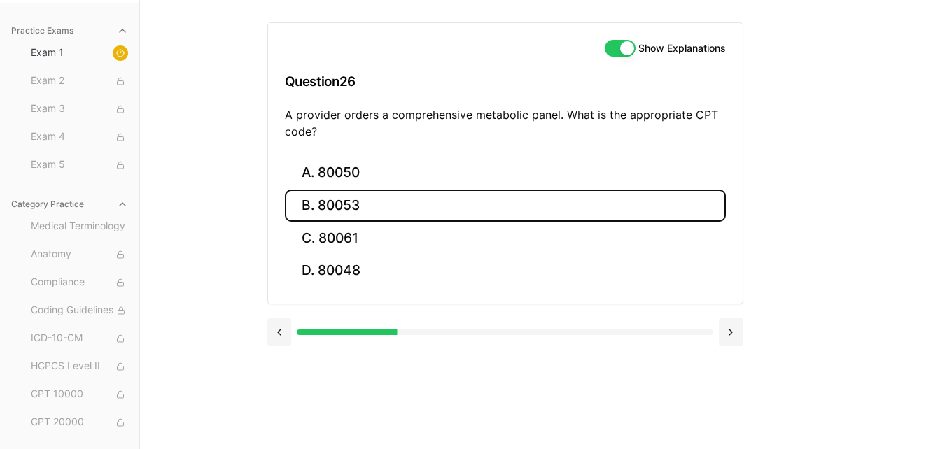
click at [335, 211] on button "B. 80053" at bounding box center [505, 206] width 441 height 33
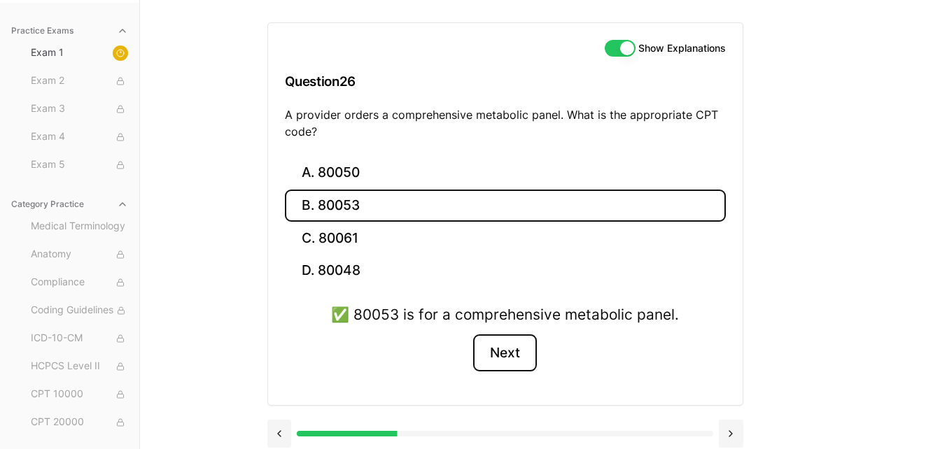
click at [533, 348] on button "Next" at bounding box center [505, 354] width 64 height 38
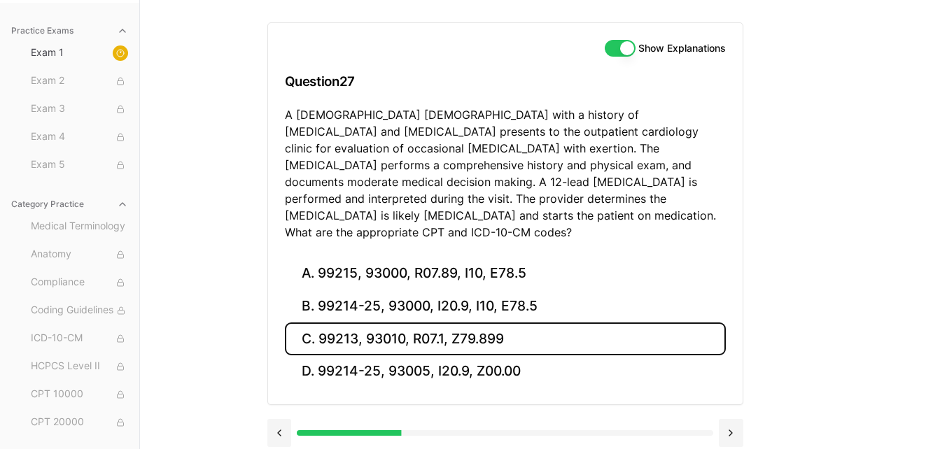
click at [475, 323] on button "C. 99213, 93010, R07.1, Z79.899" at bounding box center [505, 339] width 441 height 33
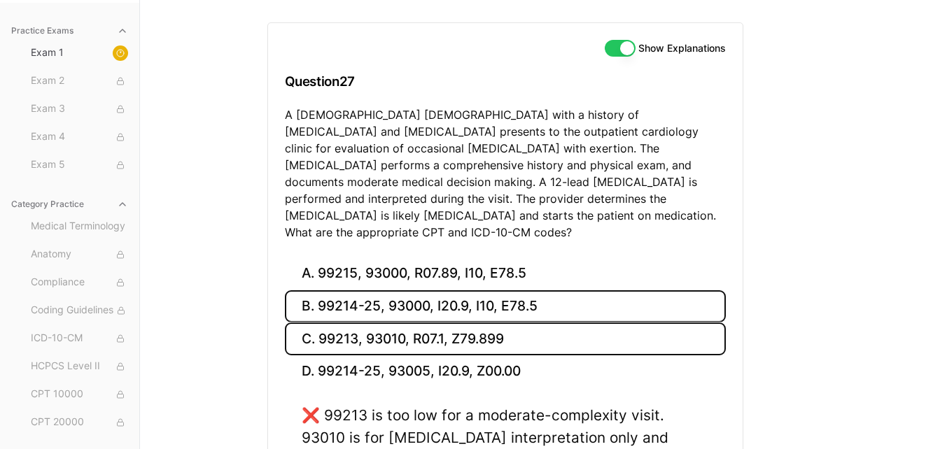
click at [465, 290] on button "B. 99214-25, 93000, I20.9, I10, E78.5" at bounding box center [505, 306] width 441 height 33
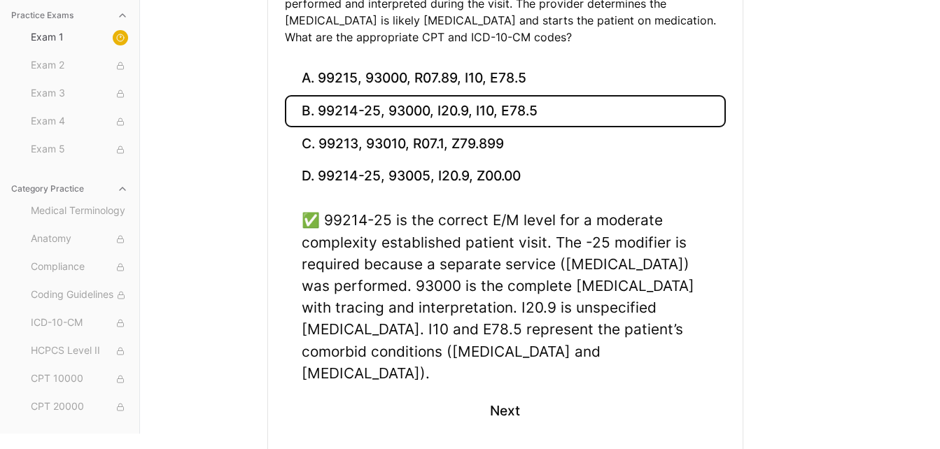
scroll to position [325, 0]
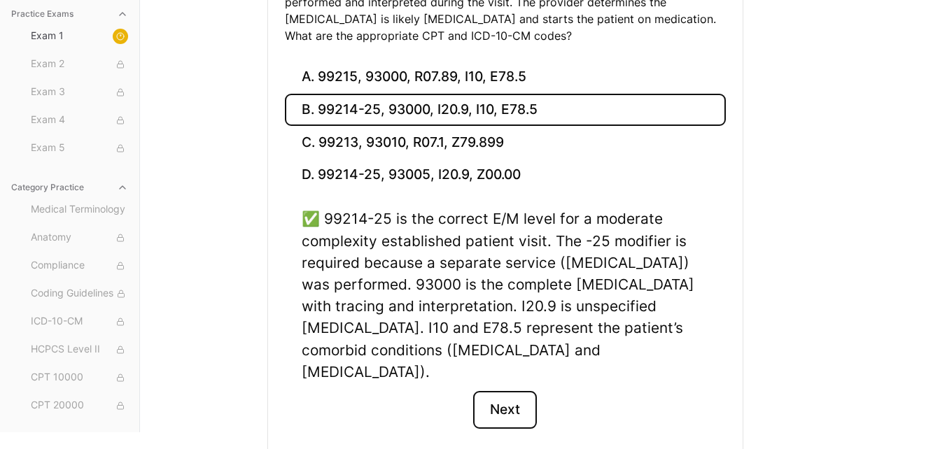
click at [488, 391] on button "Next" at bounding box center [505, 410] width 64 height 38
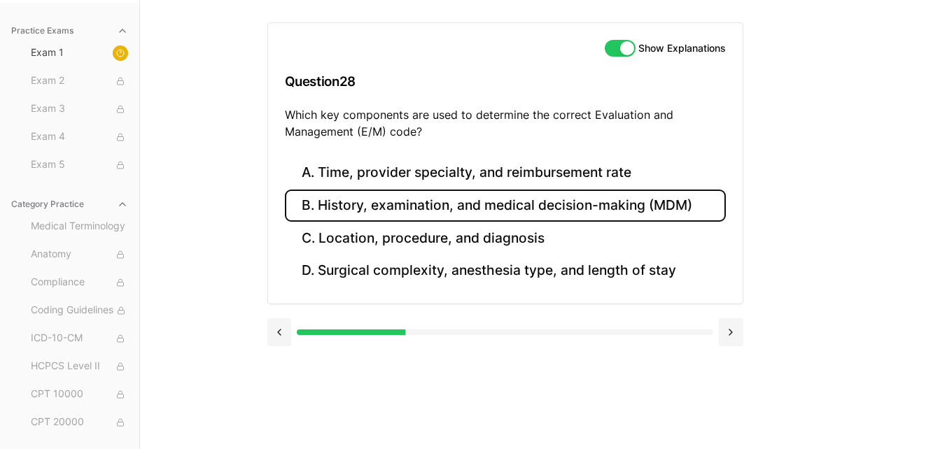
click at [559, 212] on button "B. History, examination, and medical decision-making (MDM)" at bounding box center [505, 206] width 441 height 33
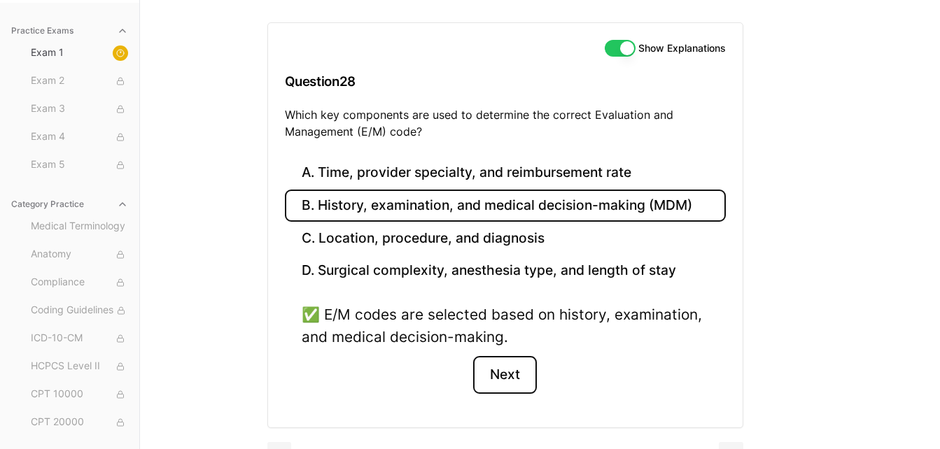
click at [500, 380] on button "Next" at bounding box center [505, 375] width 64 height 38
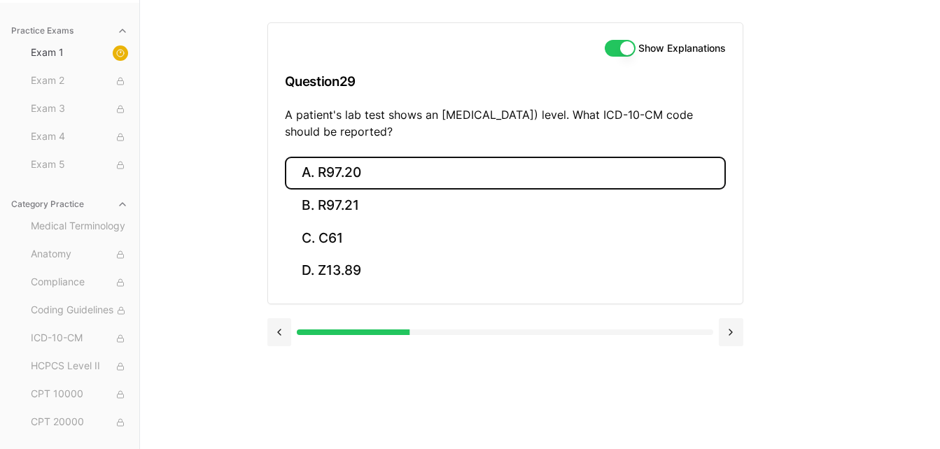
click at [457, 164] on button "A. R97.20" at bounding box center [505, 173] width 441 height 33
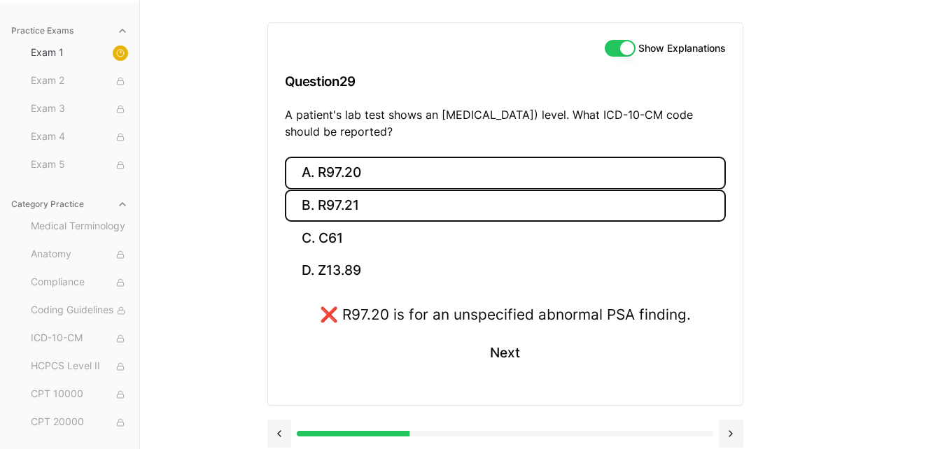
click at [456, 203] on button "B. R97.21" at bounding box center [505, 206] width 441 height 33
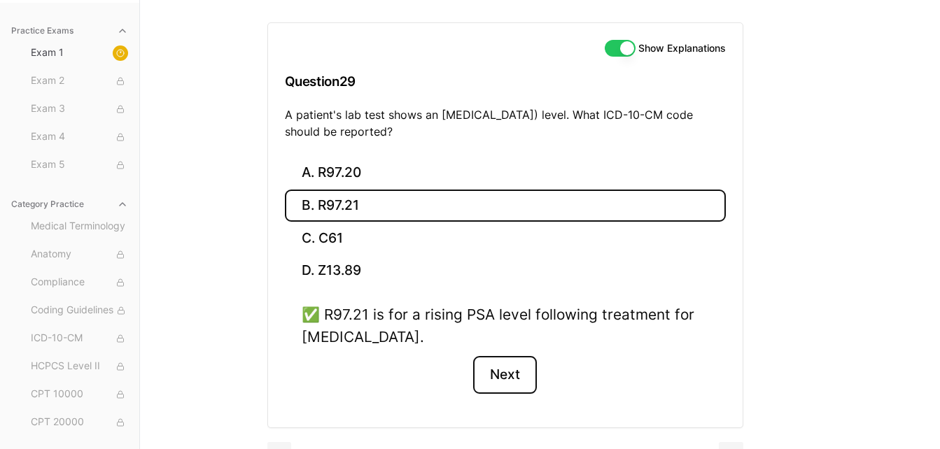
click at [520, 381] on button "Next" at bounding box center [505, 375] width 64 height 38
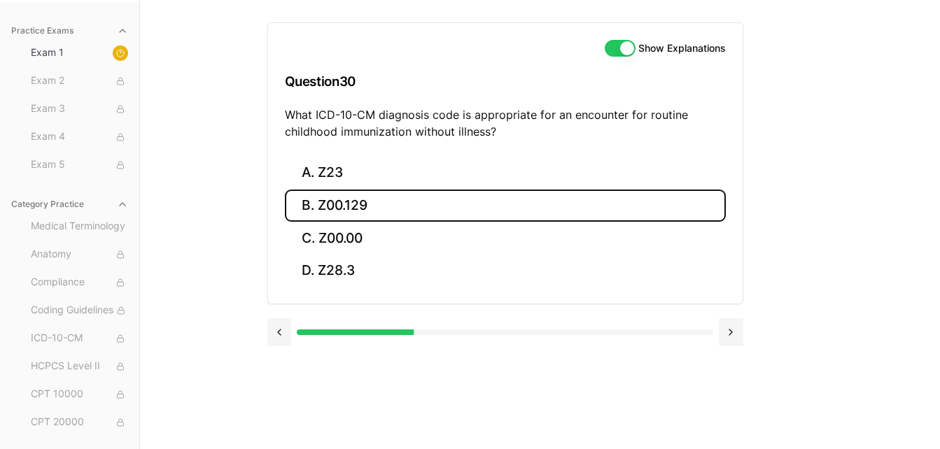
click at [605, 209] on button "B. Z00.129" at bounding box center [505, 206] width 441 height 33
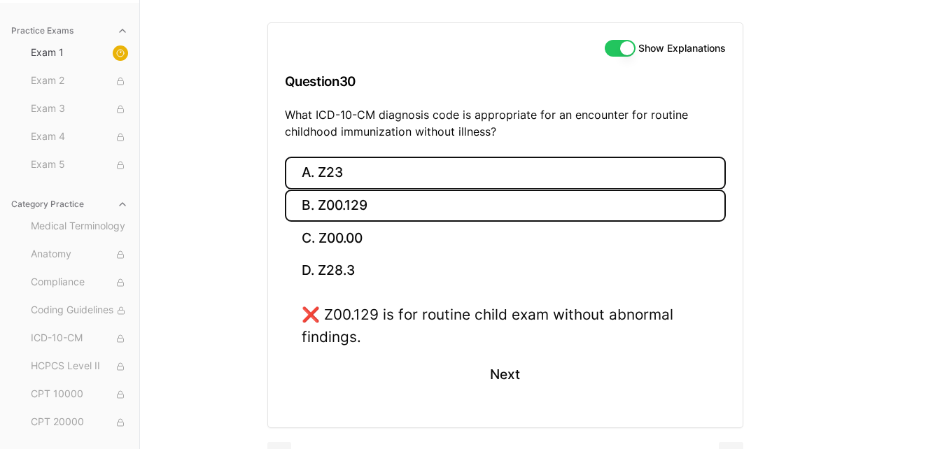
click at [445, 160] on button "A. Z23" at bounding box center [505, 173] width 441 height 33
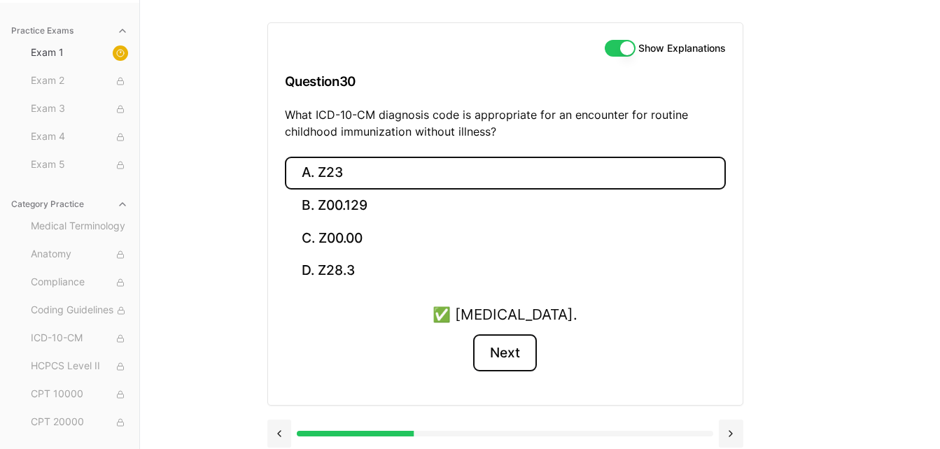
click at [511, 346] on button "Next" at bounding box center [505, 354] width 64 height 38
